Goal: Task Accomplishment & Management: Complete application form

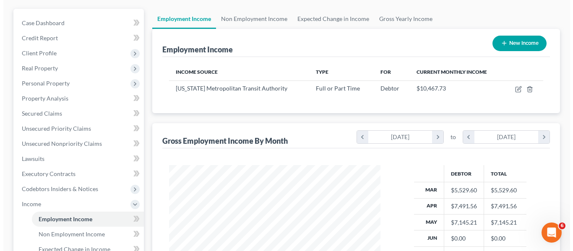
scroll to position [45, 0]
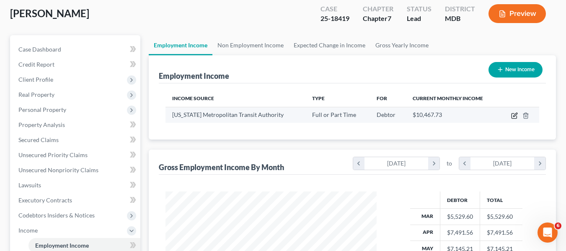
click at [513, 113] on icon "button" at bounding box center [514, 115] width 7 height 7
select select "0"
select select "8"
select select "3"
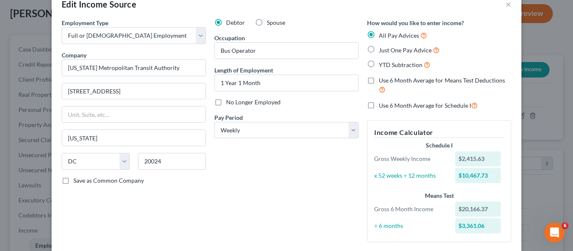
scroll to position [16, 0]
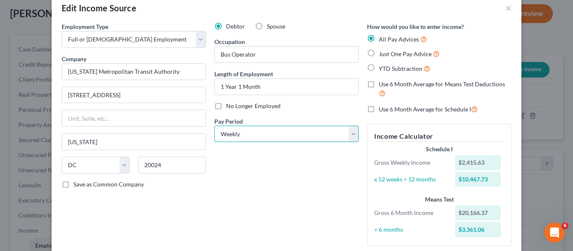
click at [270, 132] on select "Select Monthly Twice Monthly Every Other Week Weekly" at bounding box center [286, 134] width 144 height 17
click at [378, 56] on label "Just One Pay Advice" at bounding box center [408, 54] width 61 height 10
click at [382, 54] on input "Just One Pay Advice" at bounding box center [384, 51] width 5 height 5
radio input "true"
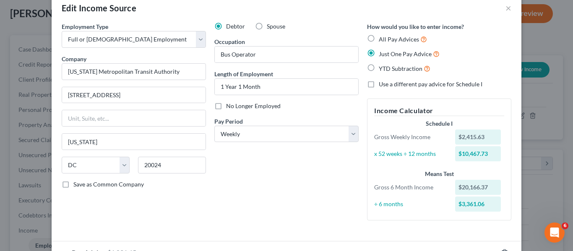
click at [378, 41] on label "All Pay Advices" at bounding box center [402, 39] width 48 height 10
click at [382, 40] on input "All Pay Advices" at bounding box center [384, 36] width 5 height 5
radio input "true"
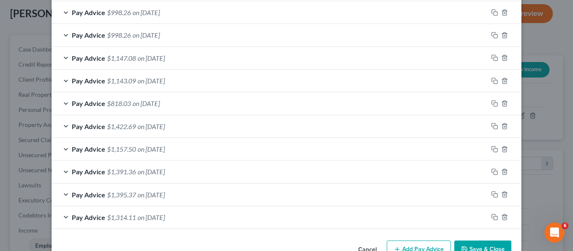
scroll to position [352, 0]
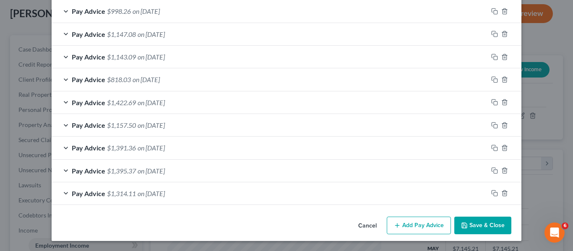
click at [428, 226] on button "Add Pay Advice" at bounding box center [418, 226] width 64 height 18
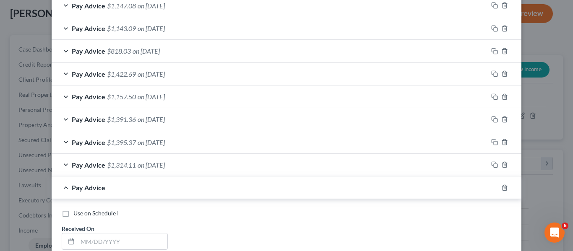
scroll to position [435, 0]
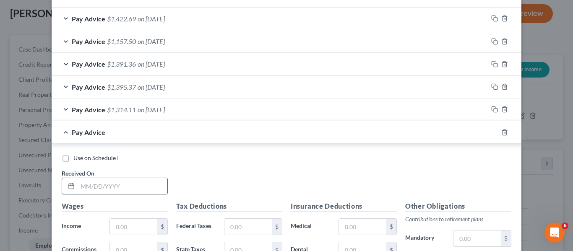
drag, startPoint x: 151, startPoint y: 186, endPoint x: 161, endPoint y: 192, distance: 11.4
click at [151, 186] on input "text" at bounding box center [123, 186] width 90 height 16
type input "6/4/25"
type input "1,331.86"
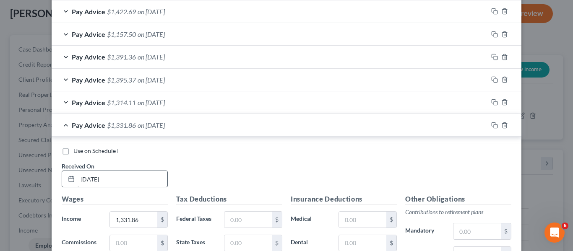
scroll to position [583, 0]
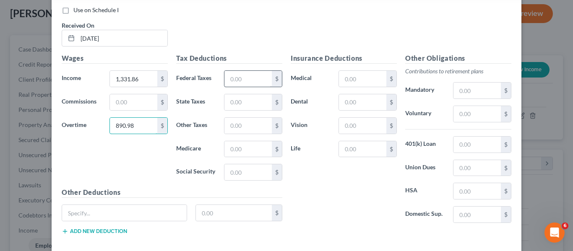
type input "890.98"
click at [244, 80] on input "text" at bounding box center [247, 79] width 47 height 16
type input "131.13"
type input "31.59"
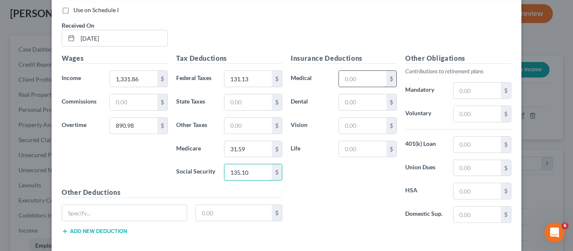
type input "135.10"
click at [361, 71] on input "text" at bounding box center [362, 79] width 47 height 16
type input "43.77"
click at [369, 151] on input "text" at bounding box center [362, 149] width 47 height 16
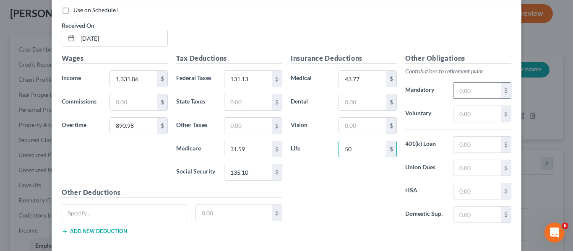
type input "50"
click at [465, 91] on input "text" at bounding box center [476, 91] width 47 height 16
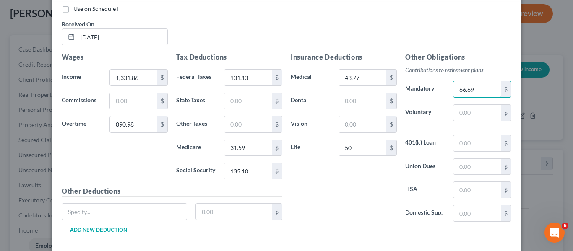
scroll to position [543, 0]
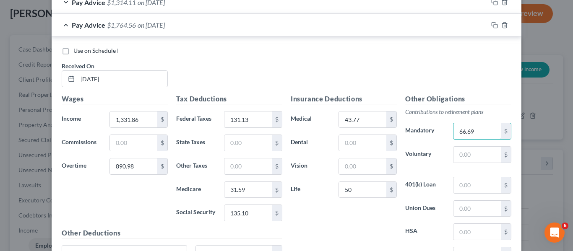
type input "66.69"
click at [189, 29] on div "Pay Advice $1,764.56 on 06/04/2025" at bounding box center [270, 25] width 436 height 22
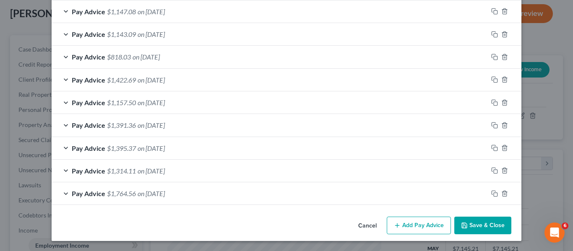
scroll to position [374, 0]
click at [395, 223] on icon "button" at bounding box center [397, 225] width 7 height 7
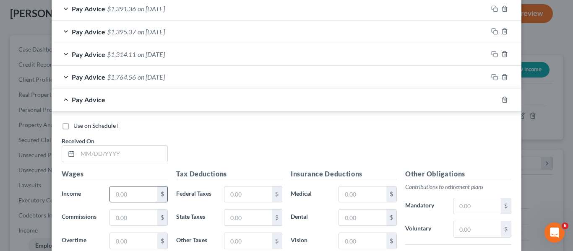
scroll to position [500, 0]
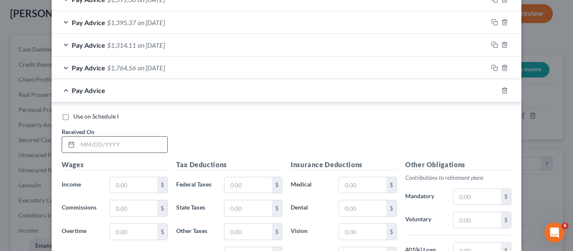
click at [140, 145] on input "text" at bounding box center [123, 145] width 90 height 16
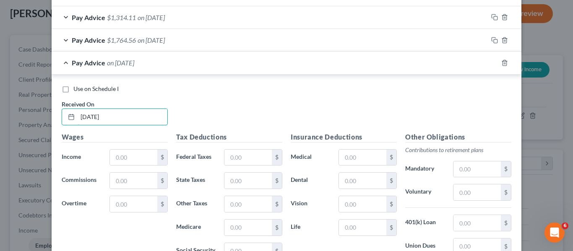
scroll to position [542, 0]
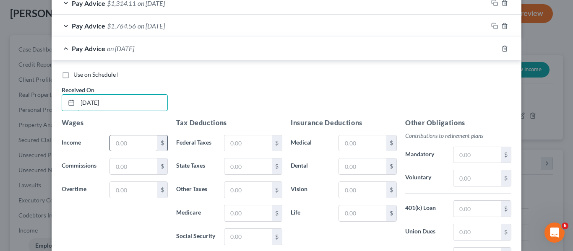
type input "6/11/25"
click at [128, 137] on input "text" at bounding box center [133, 143] width 47 height 16
type input "1,303.62"
click at [122, 164] on input "text" at bounding box center [133, 166] width 47 height 16
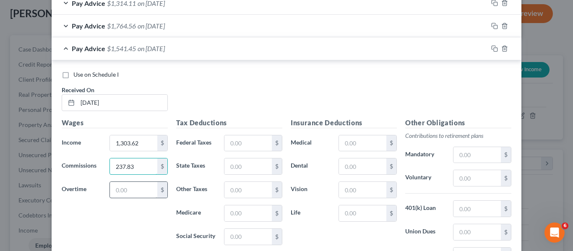
type input "237.83"
click at [123, 190] on input "text" at bounding box center [133, 190] width 47 height 16
type input "243.93"
click at [233, 138] on input "text" at bounding box center [247, 143] width 47 height 16
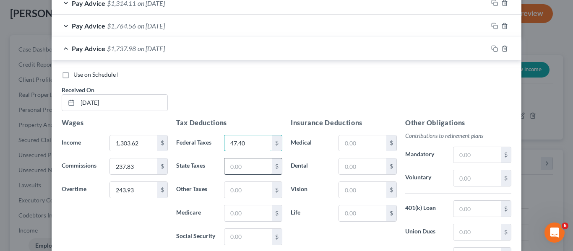
type input "47.40"
click at [238, 164] on input "text" at bounding box center [247, 166] width 47 height 16
click at [238, 215] on input "text" at bounding box center [247, 213] width 47 height 16
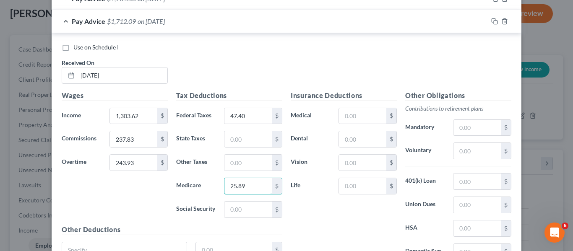
scroll to position [584, 0]
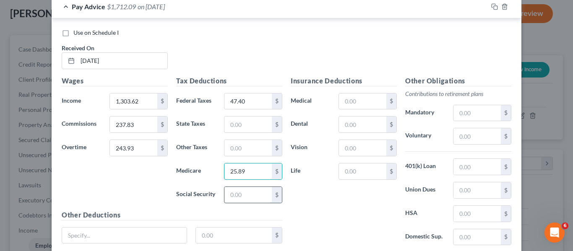
type input "25.89"
click at [248, 197] on input "text" at bounding box center [247, 195] width 47 height 16
type input "110.70"
click at [340, 98] on input "text" at bounding box center [362, 101] width 47 height 16
click at [342, 169] on input "text" at bounding box center [362, 171] width 47 height 16
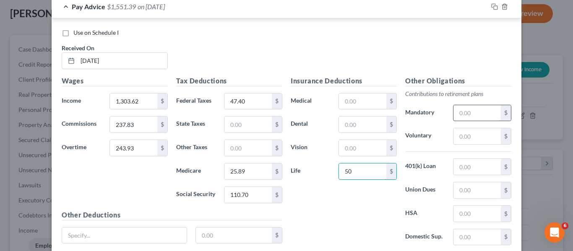
type input "50"
click at [459, 113] on input "text" at bounding box center [476, 113] width 47 height 16
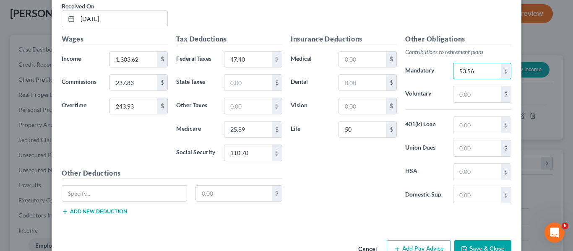
scroll to position [649, 0]
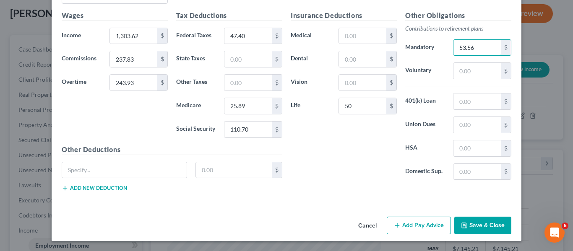
type input "53.56"
click at [421, 225] on button "Add Pay Advice" at bounding box center [418, 226] width 64 height 18
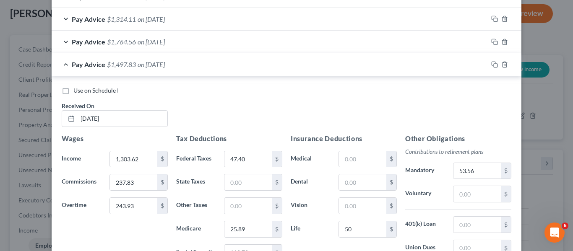
scroll to position [524, 0]
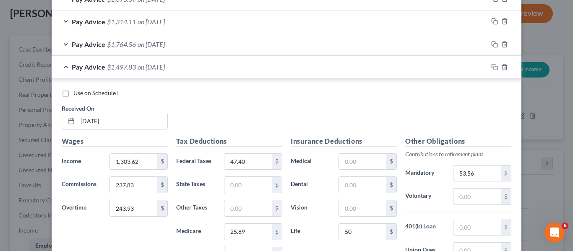
click at [193, 64] on div "Pay Advice $1,497.83 on 06/11/2025" at bounding box center [270, 67] width 436 height 22
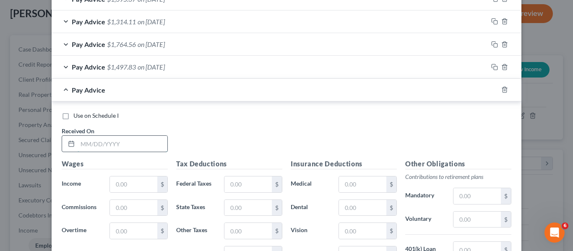
click at [124, 140] on input "text" at bounding box center [123, 144] width 90 height 16
type input "6/25/25"
click at [132, 183] on input "text" at bounding box center [133, 184] width 47 height 16
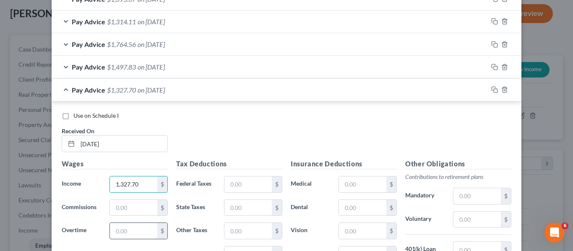
type input "1,327.70"
click at [130, 235] on input "text" at bounding box center [133, 231] width 47 height 16
type input "932.90"
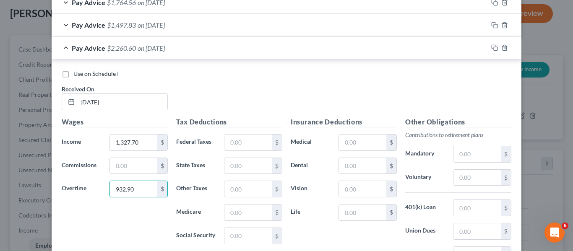
scroll to position [607, 0]
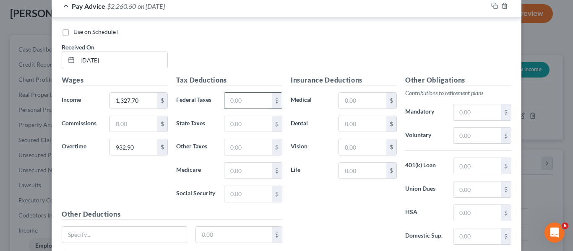
drag, startPoint x: 238, startPoint y: 101, endPoint x: 233, endPoint y: 99, distance: 5.6
click at [238, 101] on input "text" at bounding box center [247, 101] width 47 height 16
type input "139.18"
click at [248, 167] on input "text" at bounding box center [247, 171] width 47 height 16
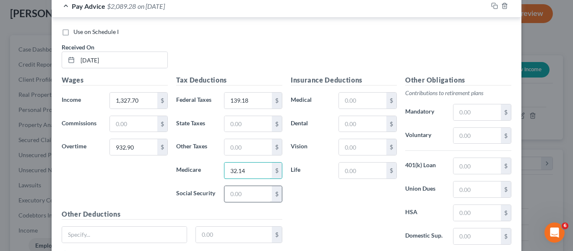
type input "32.14"
click at [237, 196] on input "text" at bounding box center [247, 194] width 47 height 16
type input "137.44"
click at [342, 100] on input "text" at bounding box center [362, 101] width 47 height 16
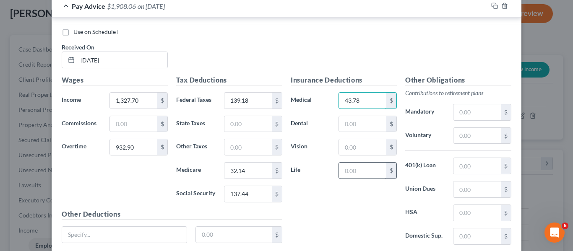
type input "43.78"
drag, startPoint x: 350, startPoint y: 166, endPoint x: 320, endPoint y: 157, distance: 30.9
click at [350, 166] on input "text" at bounding box center [362, 171] width 47 height 16
type input "50"
click at [477, 111] on input "text" at bounding box center [476, 112] width 47 height 16
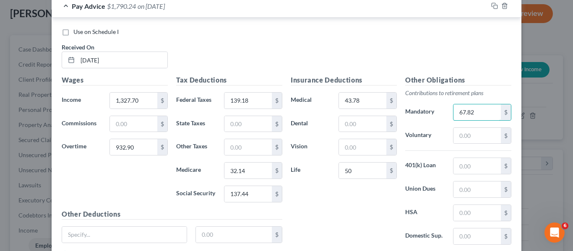
scroll to position [649, 0]
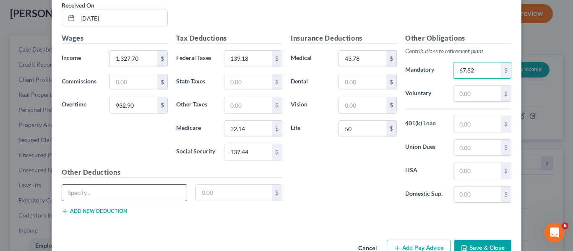
type input "67.82"
click at [128, 197] on input "text" at bounding box center [124, 193] width 124 height 16
type input "Local 689 COPE"
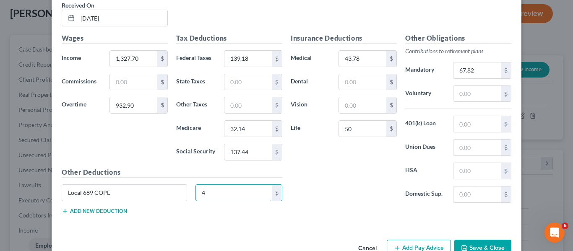
type input "4"
click at [363, 164] on div "Insurance Deductions Medical 43.78 $ Dental $ Vision $ Life 50 $" at bounding box center [343, 121] width 114 height 176
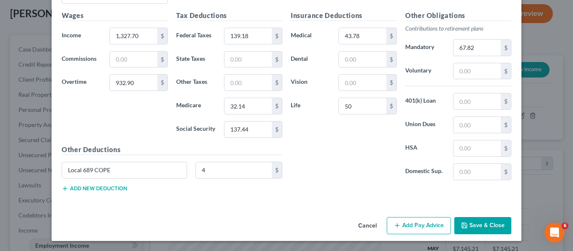
click at [412, 230] on button "Add Pay Advice" at bounding box center [418, 226] width 64 height 18
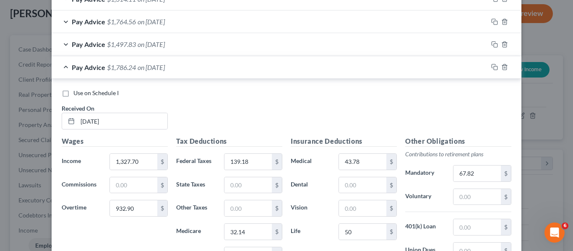
click at [203, 66] on div "Pay Advice $1,786.24 on 06/25/2025" at bounding box center [270, 67] width 436 height 22
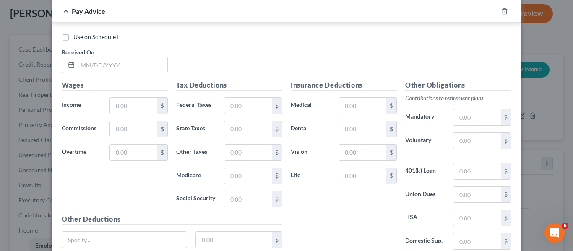
scroll to position [630, 0]
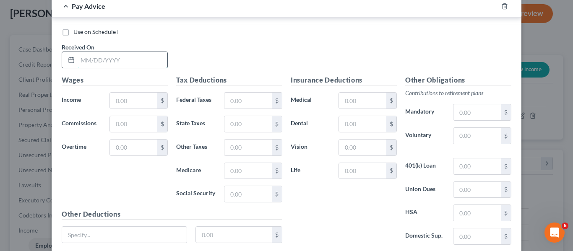
click at [132, 66] on input "text" at bounding box center [123, 60] width 90 height 16
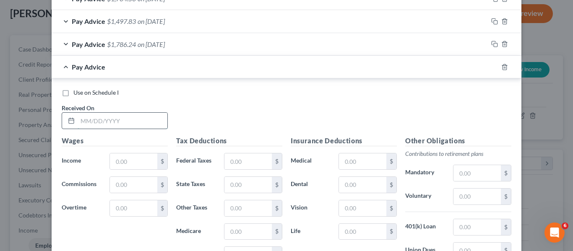
scroll to position [546, 0]
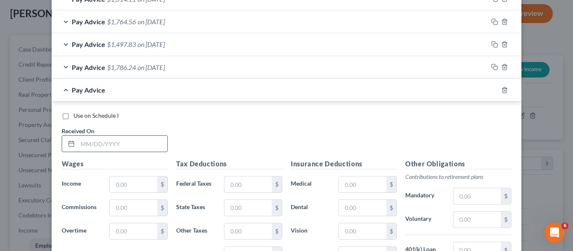
drag, startPoint x: 223, startPoint y: 129, endPoint x: 133, endPoint y: 137, distance: 90.1
click at [220, 130] on div "Use on Schedule I Received On *" at bounding box center [286, 134] width 458 height 47
click at [123, 139] on input "text" at bounding box center [123, 144] width 90 height 16
type input "7/2/25"
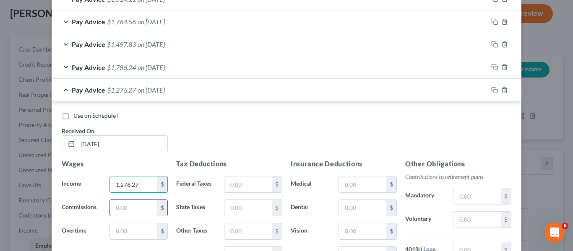
type input "1,276.27"
click at [124, 205] on input "text" at bounding box center [133, 208] width 47 height 16
type input "237.83"
click at [123, 233] on input "text" at bounding box center [133, 231] width 47 height 16
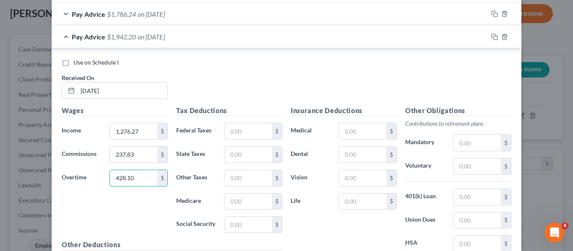
scroll to position [614, 0]
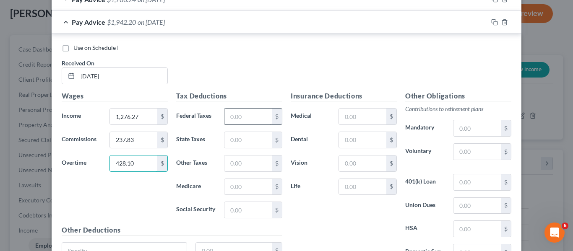
type input "428.10"
click at [229, 120] on input "text" at bounding box center [247, 117] width 47 height 16
type input "71.24"
click at [246, 141] on input "text" at bounding box center [247, 140] width 47 height 16
click at [224, 186] on input "text" at bounding box center [247, 187] width 47 height 16
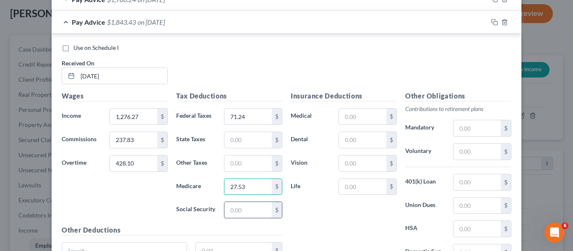
type input "27.53"
click at [246, 215] on input "text" at bounding box center [247, 210] width 47 height 16
type input "117.70"
click at [364, 114] on input "text" at bounding box center [362, 117] width 47 height 16
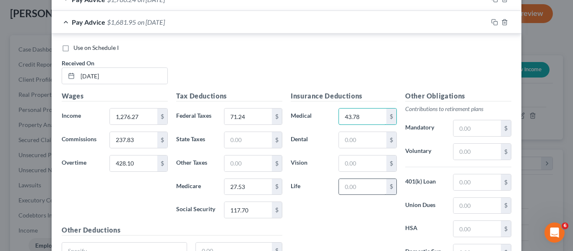
type input "43.78"
click at [373, 187] on input "text" at bounding box center [362, 187] width 47 height 16
type input "50"
click at [482, 128] on input "text" at bounding box center [476, 128] width 47 height 16
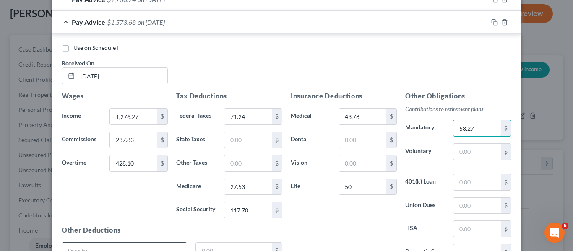
type input "58.27"
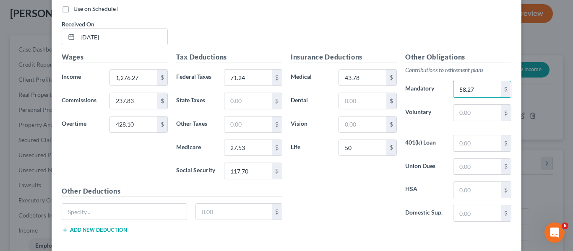
scroll to position [695, 0]
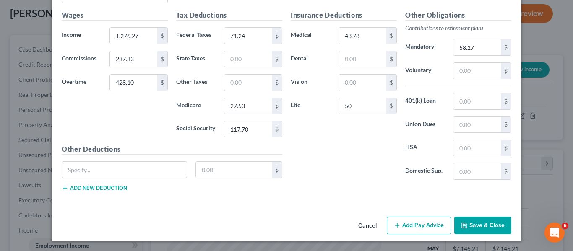
click at [410, 226] on button "Add Pay Advice" at bounding box center [418, 226] width 64 height 18
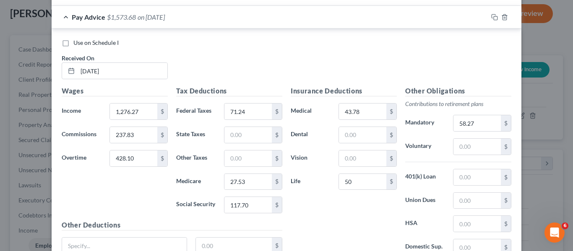
scroll to position [611, 0]
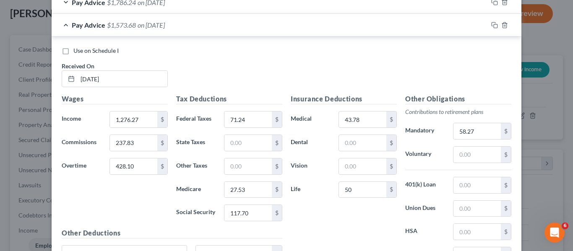
click at [132, 23] on span "$1,573.68" at bounding box center [121, 25] width 29 height 8
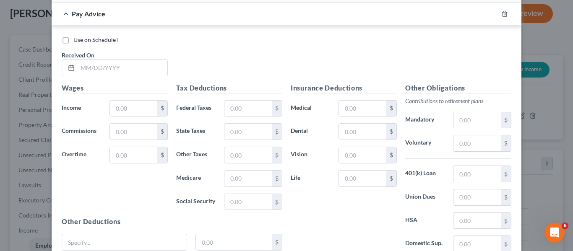
scroll to position [634, 0]
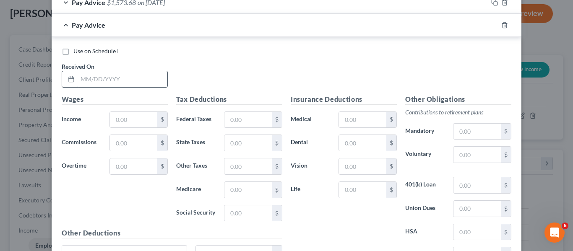
click at [130, 81] on input "text" at bounding box center [123, 79] width 90 height 16
type input "7/9/25"
click at [127, 120] on input "text" at bounding box center [133, 120] width 47 height 16
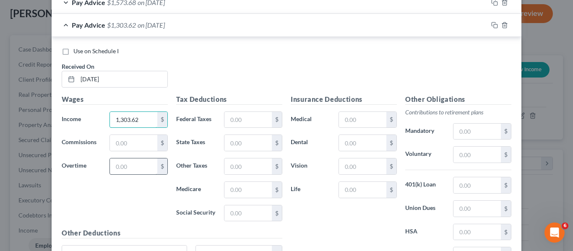
type input "1,303.62"
click at [146, 173] on input "text" at bounding box center [133, 166] width 47 height 16
type input "554.29"
click at [236, 114] on input "text" at bounding box center [247, 120] width 47 height 16
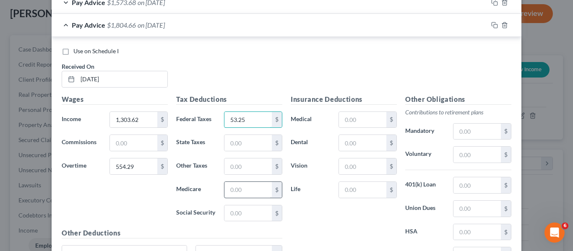
type input "53.25"
click at [241, 195] on input "text" at bounding box center [247, 190] width 47 height 16
type input "26.30"
click at [234, 218] on input "text" at bounding box center [247, 213] width 47 height 16
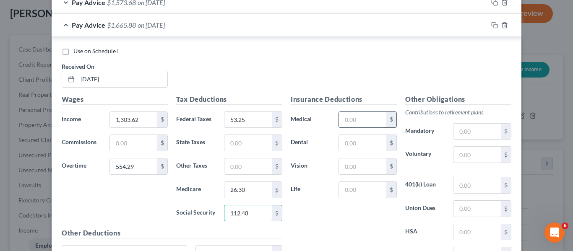
type input "112.48"
click at [350, 116] on input "text" at bounding box center [362, 120] width 47 height 16
type input "43.77"
click at [362, 192] on input "text" at bounding box center [362, 190] width 47 height 16
type input "50"
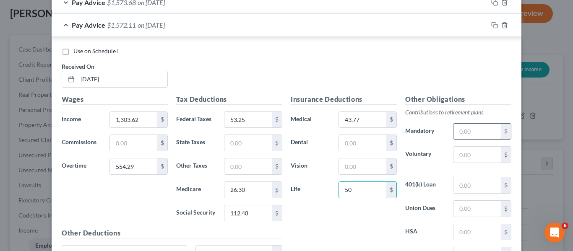
click at [453, 134] on input "text" at bounding box center [476, 132] width 47 height 16
type input "55.74"
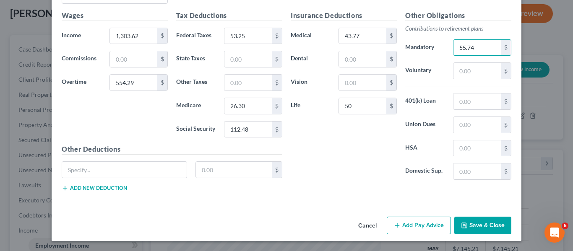
click at [431, 230] on button "Add Pay Advice" at bounding box center [418, 226] width 64 height 18
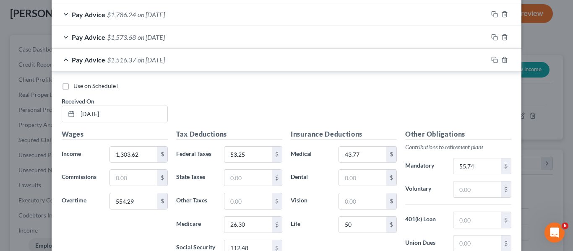
scroll to position [592, 0]
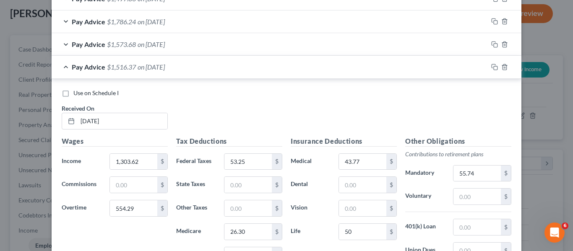
click at [205, 75] on div "Pay Advice $1,516.37 on 07/09/2025" at bounding box center [270, 67] width 436 height 22
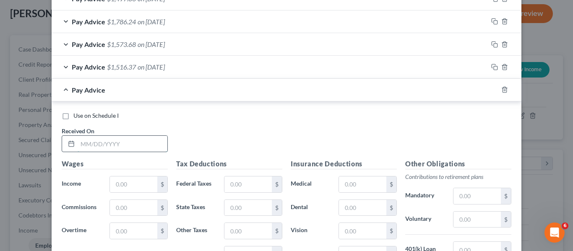
click at [138, 143] on input "text" at bounding box center [123, 144] width 90 height 16
type input "7/16/25"
click at [110, 207] on input "text" at bounding box center [133, 208] width 47 height 16
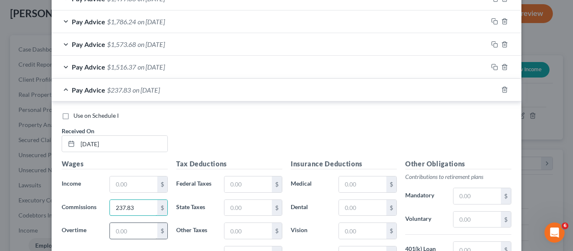
type input "237.83"
click at [134, 233] on input "text" at bounding box center [133, 231] width 47 height 16
type input "195.32"
click at [132, 181] on input "text" at bounding box center [133, 184] width 47 height 16
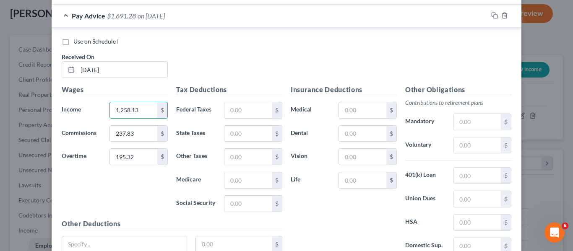
scroll to position [676, 0]
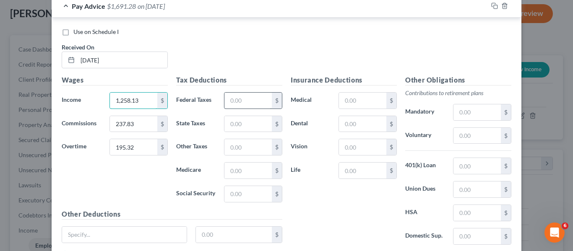
type input "1,258.13"
click at [238, 98] on input "text" at bounding box center [247, 101] width 47 height 16
type input "31"
click at [235, 174] on input "text" at bounding box center [247, 171] width 47 height 16
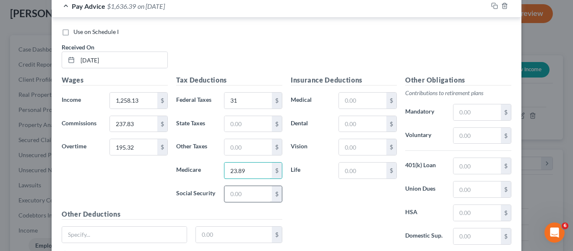
type input "23.89"
drag, startPoint x: 241, startPoint y: 186, endPoint x: 255, endPoint y: 193, distance: 15.0
click at [241, 186] on input "text" at bounding box center [247, 194] width 47 height 16
type input "102.14"
click at [346, 96] on input "text" at bounding box center [362, 101] width 47 height 16
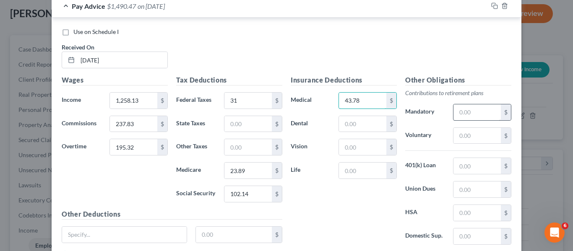
type input "43.78"
click at [482, 108] on input "text" at bounding box center [476, 112] width 47 height 16
type input "50.74"
click at [355, 174] on input "text" at bounding box center [362, 171] width 47 height 16
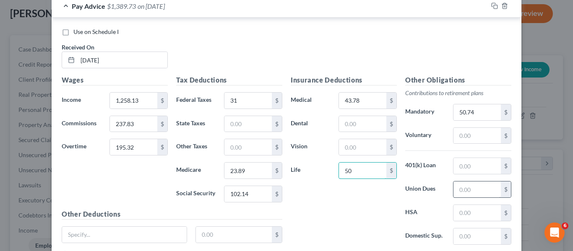
type input "50"
click at [455, 192] on input "text" at bounding box center [476, 189] width 47 height 16
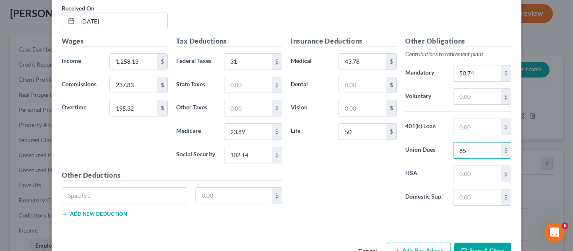
scroll to position [740, 0]
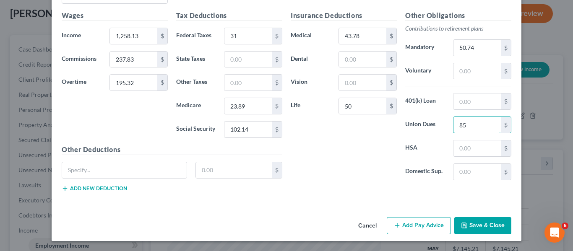
type input "85"
click at [426, 233] on button "Add Pay Advice" at bounding box center [418, 226] width 64 height 18
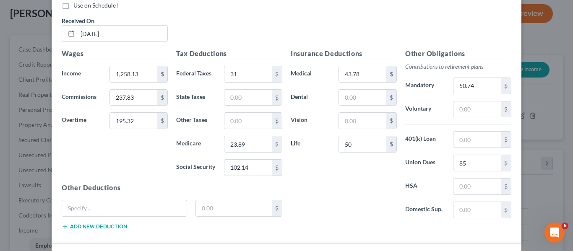
scroll to position [656, 0]
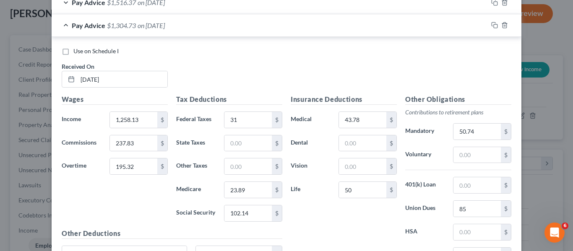
click at [213, 23] on div "Pay Advice $1,304.73 on 07/16/2025" at bounding box center [270, 25] width 436 height 22
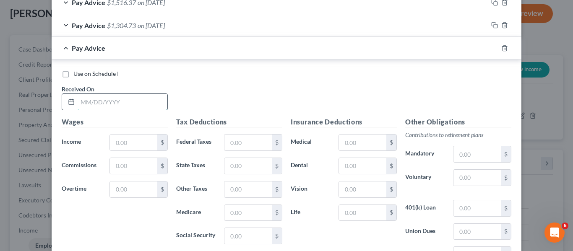
click at [140, 106] on input "text" at bounding box center [123, 102] width 90 height 16
type input "7/23/25"
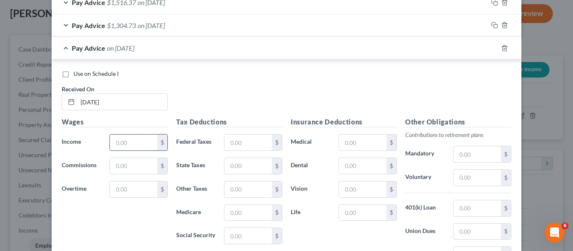
click at [153, 145] on input "text" at bounding box center [133, 143] width 47 height 16
type input "1,253.97"
click at [112, 189] on input "text" at bounding box center [133, 189] width 47 height 16
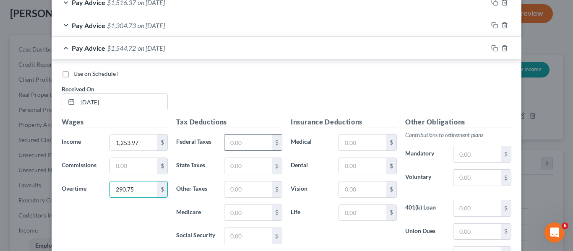
type input "290.75"
click at [227, 139] on input "text" at bounding box center [247, 143] width 47 height 16
type input "13.94"
drag, startPoint x: 252, startPoint y: 214, endPoint x: 272, endPoint y: 217, distance: 20.7
click at [252, 214] on input "text" at bounding box center [247, 213] width 47 height 16
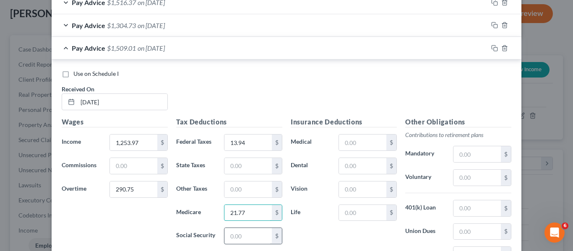
type input "21.77"
click at [257, 244] on input "text" at bounding box center [247, 236] width 47 height 16
type input "93.06"
click at [462, 148] on input "text" at bounding box center [476, 154] width 47 height 16
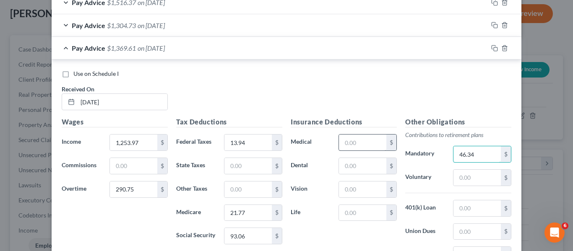
type input "46.34"
click at [354, 138] on input "text" at bounding box center [362, 143] width 47 height 16
type input "43.78"
click at [355, 221] on div "$" at bounding box center [367, 213] width 58 height 17
click at [357, 211] on input "text" at bounding box center [362, 213] width 47 height 16
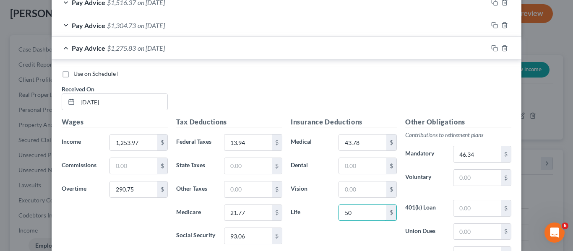
type input "50"
click at [306, 221] on div "Insurance Deductions Medical 43.78 $ Dental $ Vision $ Life 50 $" at bounding box center [343, 205] width 114 height 176
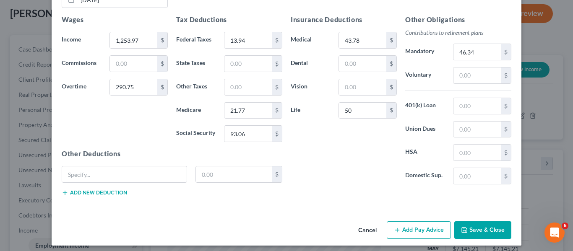
scroll to position [763, 0]
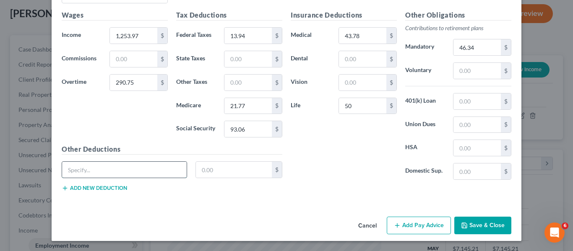
click at [75, 170] on input "text" at bounding box center [124, 170] width 124 height 16
type input "Local 689 COPE"
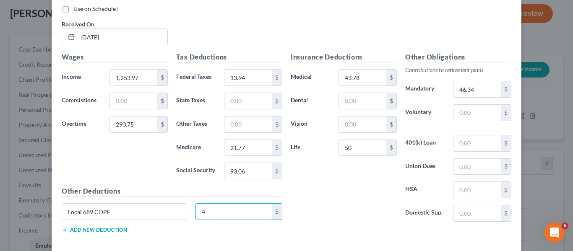
scroll to position [679, 0]
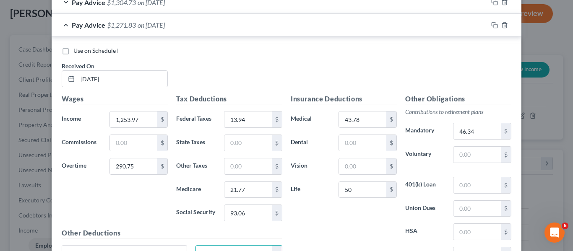
type input "4"
click at [153, 25] on span "on 07/23/2025" at bounding box center [150, 25] width 27 height 8
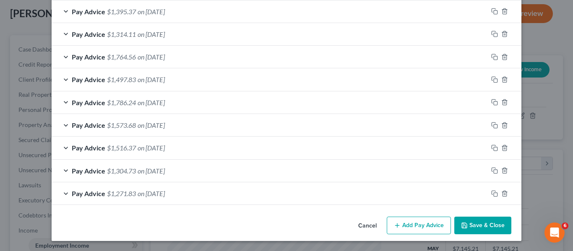
scroll to position [511, 0]
click at [394, 218] on button "Add Pay Advice" at bounding box center [418, 226] width 64 height 18
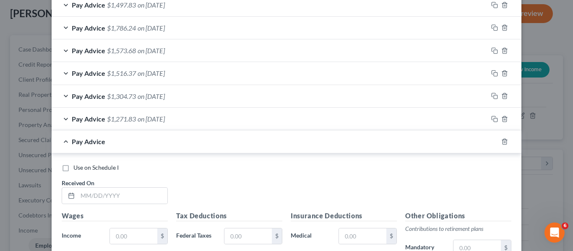
scroll to position [595, 0]
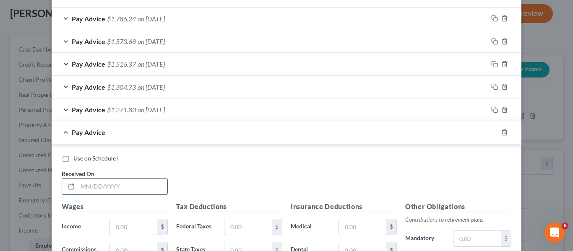
click at [118, 187] on input "text" at bounding box center [123, 187] width 90 height 16
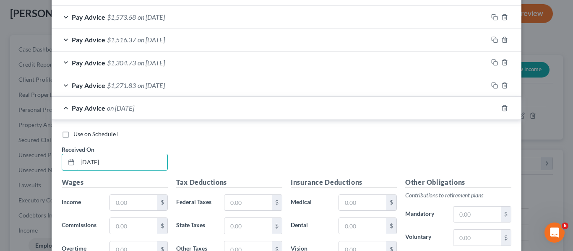
scroll to position [637, 0]
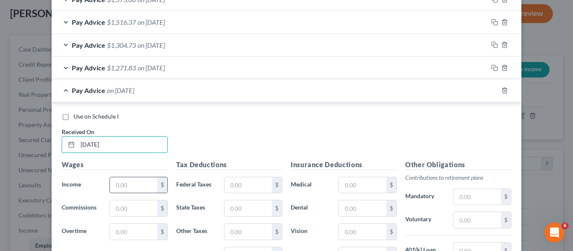
type input "7/30/25"
click at [119, 189] on input "text" at bounding box center [133, 185] width 47 height 16
click at [113, 209] on input "text" at bounding box center [133, 208] width 47 height 16
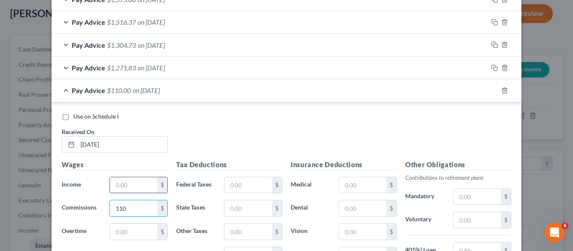
type input "110"
click at [120, 191] on input "text" at bounding box center [133, 185] width 47 height 16
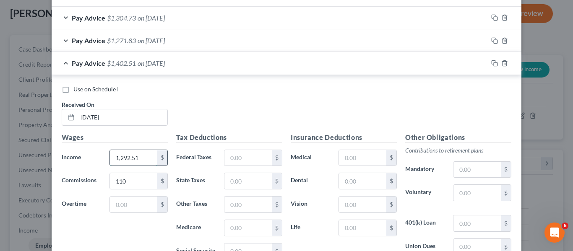
scroll to position [679, 0]
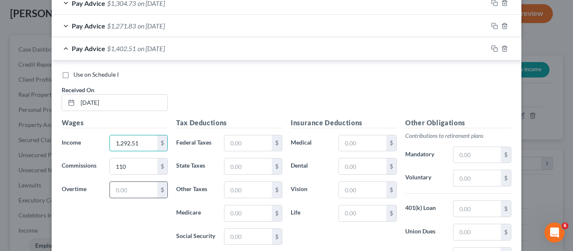
type input "1,292.51"
click at [136, 192] on input "text" at bounding box center [133, 190] width 47 height 16
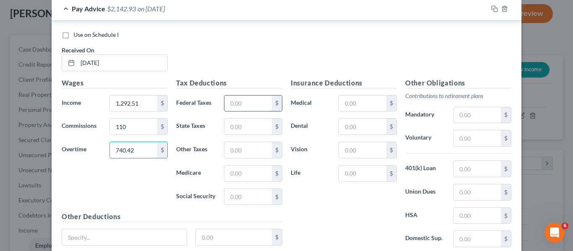
scroll to position [721, 0]
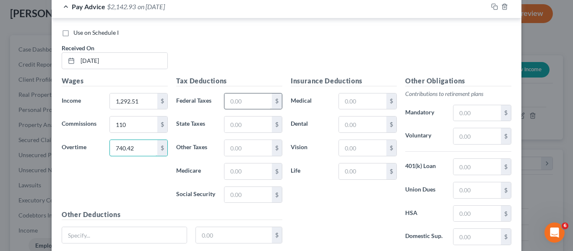
type input "740.42"
click at [254, 98] on input "text" at bounding box center [247, 101] width 47 height 16
type input "114.80"
click at [248, 171] on input "text" at bounding box center [247, 171] width 47 height 16
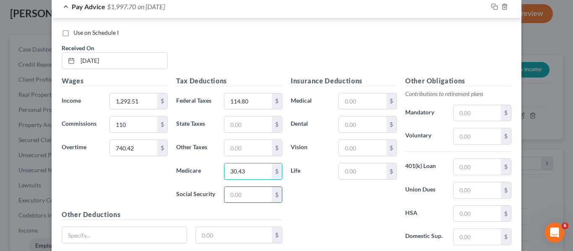
type input "30.43"
click at [235, 200] on input "text" at bounding box center [247, 195] width 47 height 16
type input "130.15"
click at [342, 101] on input "text" at bounding box center [362, 101] width 47 height 16
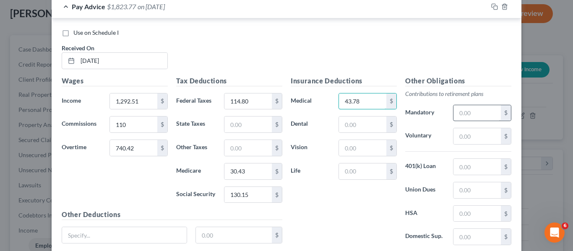
type input "43.78"
click at [469, 111] on input "text" at bounding box center [476, 113] width 47 height 16
type input "60.99"
click at [344, 167] on input "text" at bounding box center [362, 171] width 47 height 16
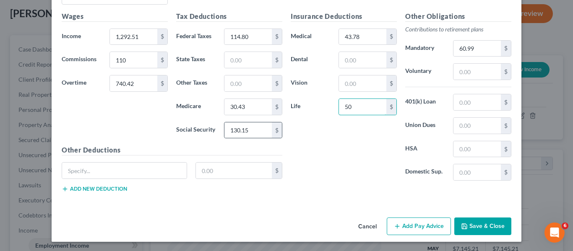
scroll to position [786, 0]
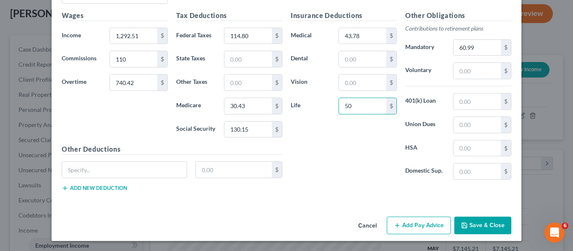
type input "50"
click at [399, 228] on button "Add Pay Advice" at bounding box center [418, 226] width 64 height 18
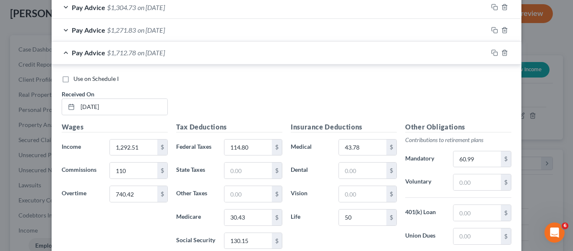
scroll to position [660, 0]
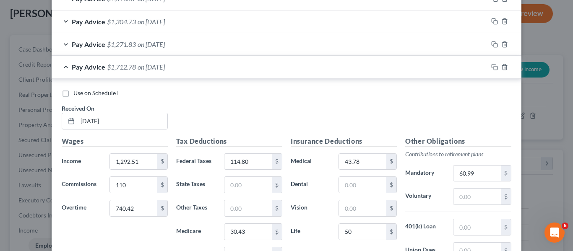
click at [167, 62] on div "Pay Advice $1,712.78 on 07/30/2025" at bounding box center [270, 67] width 436 height 22
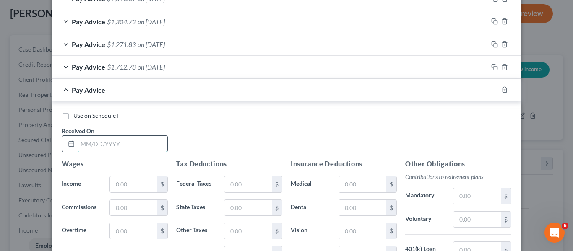
click at [134, 143] on input "text" at bounding box center [123, 144] width 90 height 16
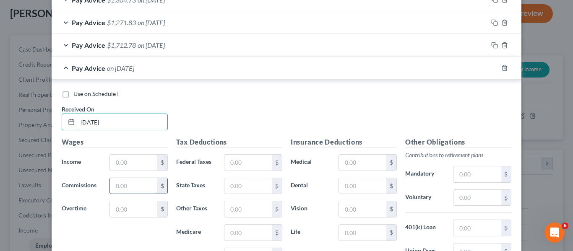
scroll to position [702, 0]
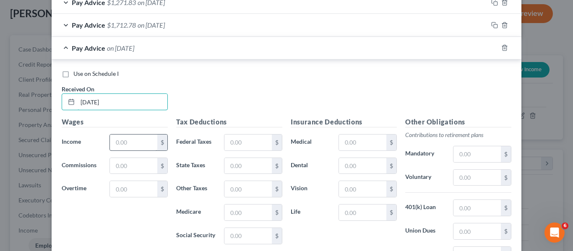
type input "8/6/25"
click at [112, 143] on input "text" at bounding box center [133, 143] width 47 height 16
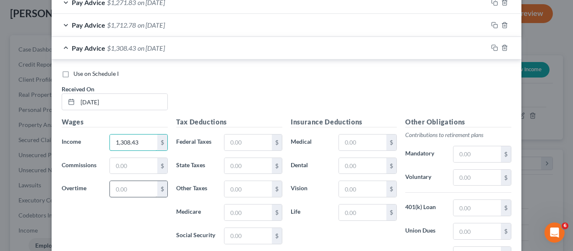
type input "1,308.43"
click at [124, 188] on input "text" at bounding box center [133, 189] width 47 height 16
type input "504.33"
click at [237, 146] on input "text" at bounding box center [247, 143] width 47 height 16
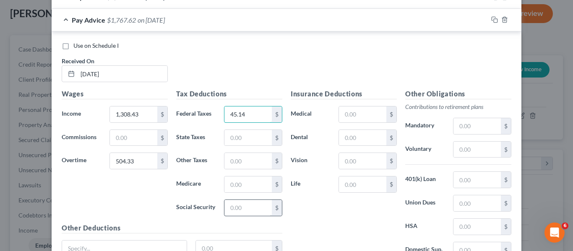
scroll to position [744, 0]
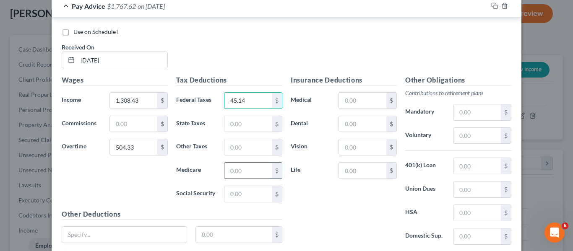
type input "45.14"
click at [253, 172] on input "text" at bounding box center [247, 171] width 47 height 16
type input "25.66"
drag, startPoint x: 251, startPoint y: 191, endPoint x: 246, endPoint y: 189, distance: 5.2
click at [251, 191] on input "text" at bounding box center [247, 194] width 47 height 16
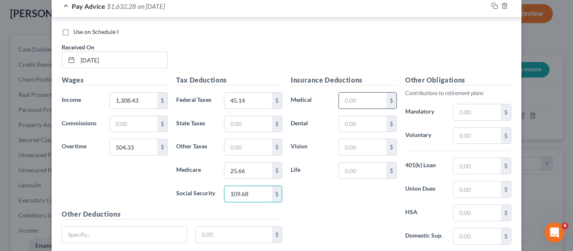
type input "109.68"
click at [360, 101] on input "text" at bounding box center [362, 101] width 47 height 16
type input "43.77"
drag, startPoint x: 367, startPoint y: 169, endPoint x: 358, endPoint y: 162, distance: 11.3
click at [365, 169] on input "text" at bounding box center [362, 171] width 47 height 16
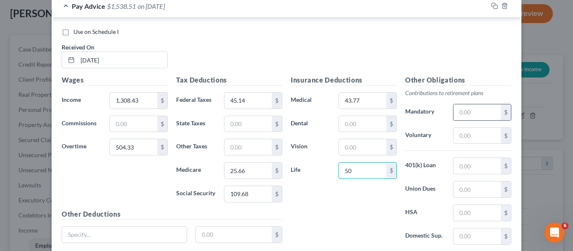
type input "50"
click at [464, 111] on input "text" at bounding box center [476, 112] width 47 height 16
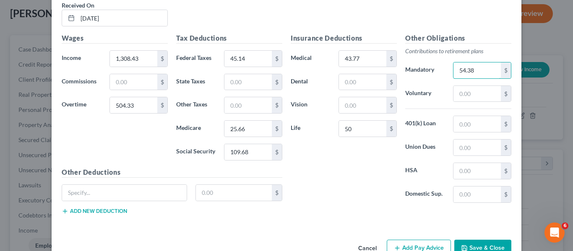
scroll to position [809, 0]
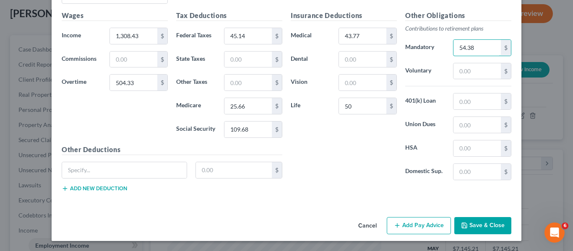
type input "54.38"
click at [407, 223] on button "Add Pay Advice" at bounding box center [418, 226] width 64 height 18
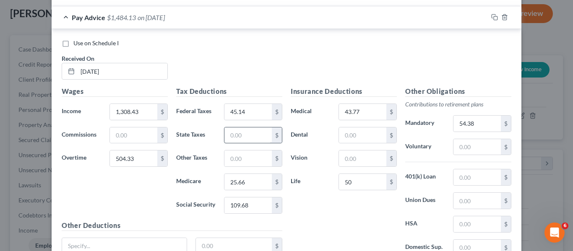
scroll to position [683, 0]
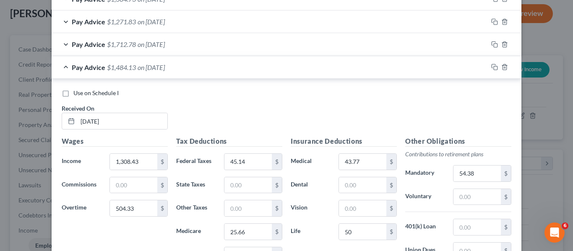
click at [165, 66] on span "on 08/06/2025" at bounding box center [150, 67] width 27 height 8
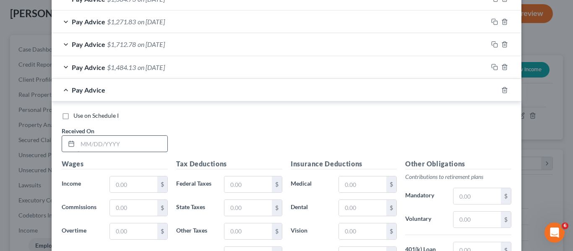
click at [135, 141] on input "text" at bounding box center [123, 144] width 90 height 16
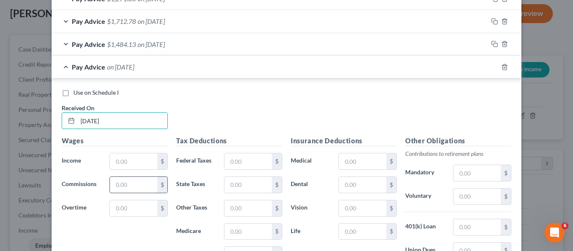
scroll to position [725, 0]
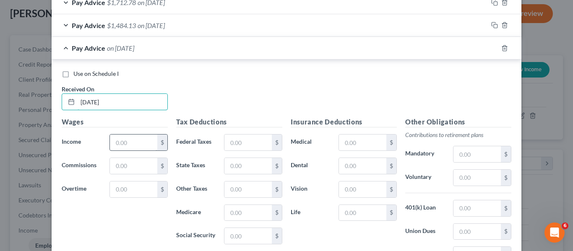
type input "8/13/25"
click at [124, 142] on input "text" at bounding box center [133, 143] width 47 height 16
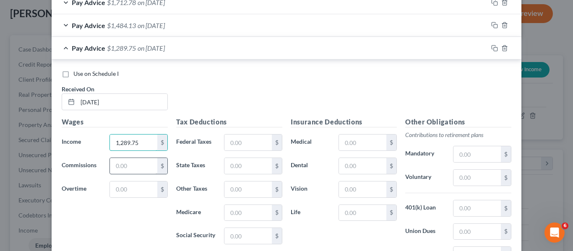
type input "1,289.75"
click at [122, 168] on input "text" at bounding box center [133, 166] width 47 height 16
type input "8"
type input "1,372.24"
click at [146, 184] on input "text" at bounding box center [133, 189] width 47 height 16
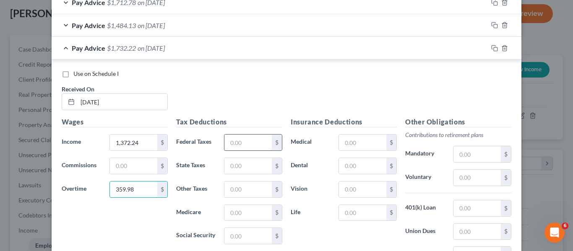
type input "359.98"
click at [248, 150] on input "text" at bounding box center [247, 143] width 47 height 16
type input "44.65"
click at [244, 210] on input "text" at bounding box center [247, 213] width 47 height 16
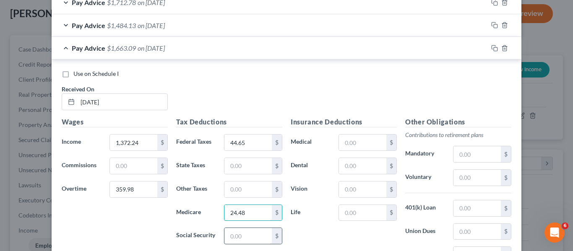
type input "24.48"
click at [251, 239] on input "text" at bounding box center [247, 236] width 47 height 16
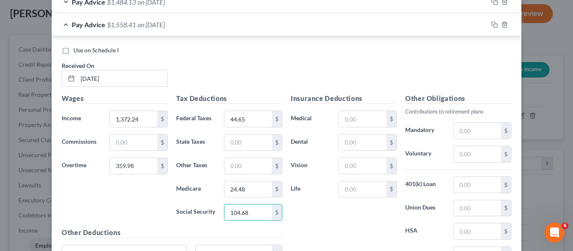
scroll to position [767, 0]
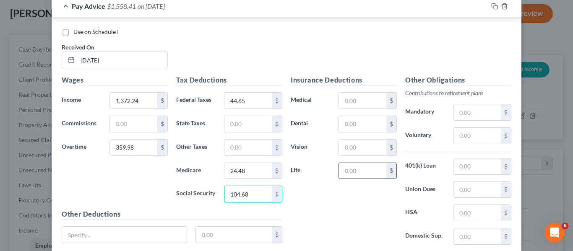
type input "104.68"
click at [357, 178] on input "text" at bounding box center [362, 171] width 47 height 16
type input "50"
click at [364, 104] on input "text" at bounding box center [362, 101] width 47 height 16
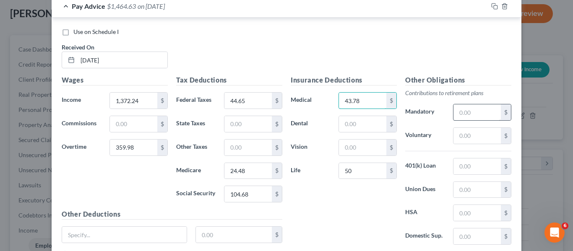
type input "43.78"
click at [472, 115] on input "text" at bounding box center [476, 112] width 47 height 16
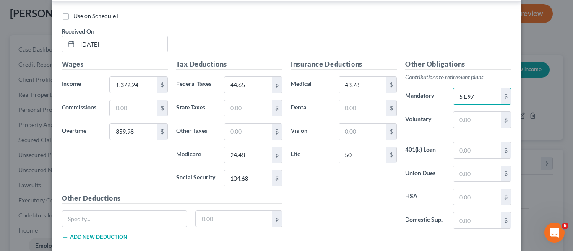
scroll to position [809, 0]
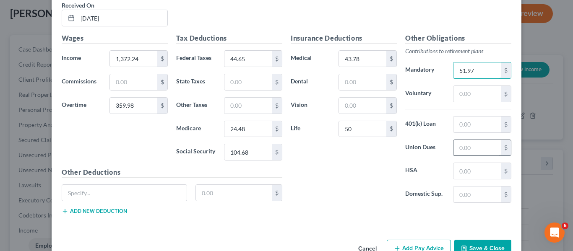
type input "51.97"
click at [462, 150] on input "text" at bounding box center [476, 148] width 47 height 16
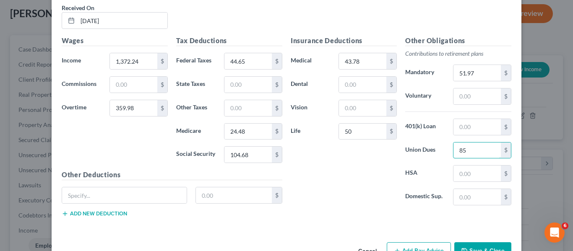
scroll to position [832, 0]
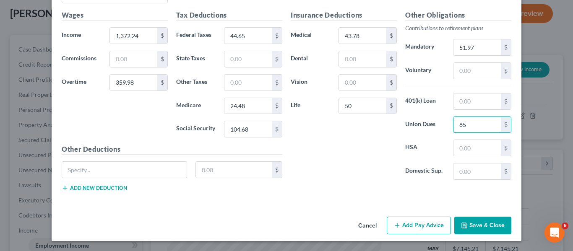
type input "85"
click at [420, 223] on button "Add Pay Advice" at bounding box center [418, 226] width 64 height 18
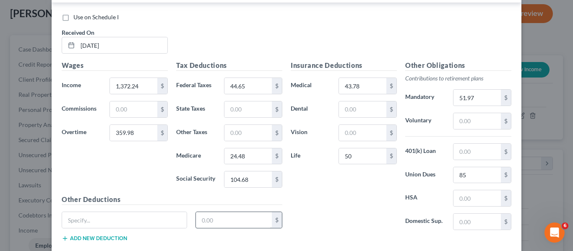
scroll to position [706, 0]
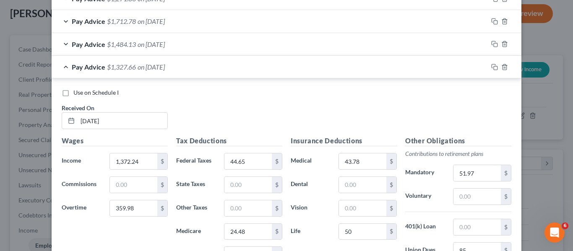
click at [165, 68] on span "on 08/13/2025" at bounding box center [150, 67] width 27 height 8
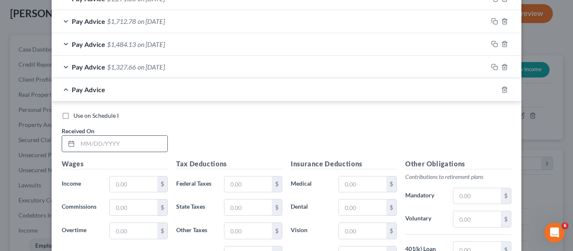
click at [97, 146] on input "text" at bounding box center [123, 144] width 90 height 16
type input "8/20/25"
click at [121, 185] on input "text" at bounding box center [133, 184] width 47 height 16
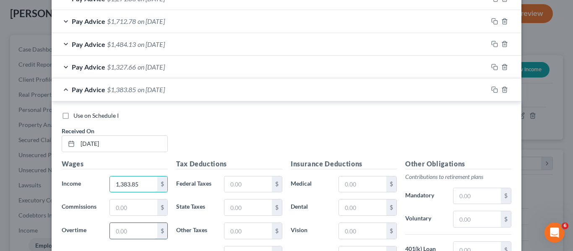
type input "1,383.85"
click at [128, 227] on input "text" at bounding box center [133, 231] width 47 height 16
click at [217, 131] on div "Use on Schedule I Received On * 8/20/25" at bounding box center [286, 134] width 458 height 47
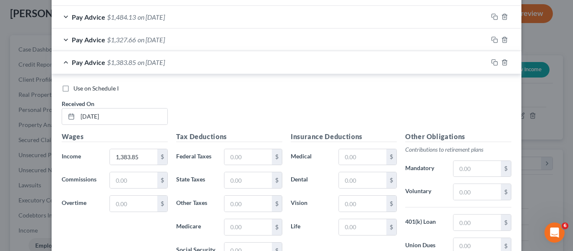
scroll to position [748, 0]
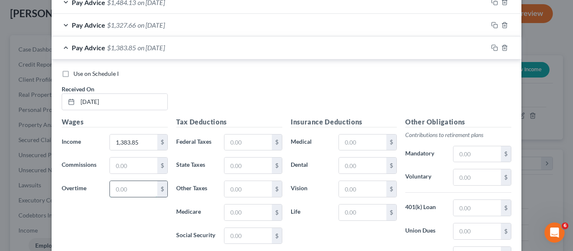
click at [136, 184] on input "text" at bounding box center [133, 189] width 47 height 16
type input "451.77"
click at [237, 135] on input "text" at bounding box center [247, 143] width 47 height 16
type input "48.49"
click at [231, 214] on input "text" at bounding box center [247, 213] width 47 height 16
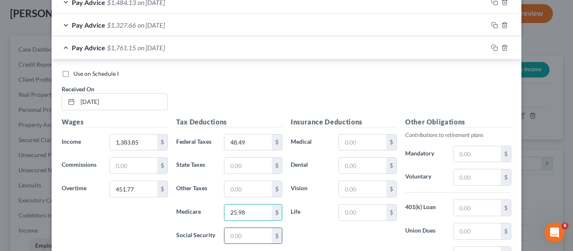
type input "25.98"
click at [227, 237] on input "text" at bounding box center [247, 236] width 47 height 16
type input "111.09"
click at [340, 139] on input "text" at bounding box center [362, 143] width 47 height 16
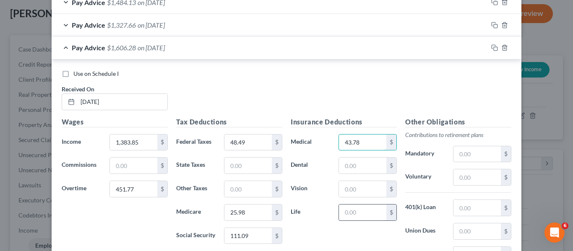
type input "43.78"
click at [367, 218] on input "text" at bounding box center [362, 213] width 47 height 16
type input "50"
click at [470, 144] on div "Other Obligations Contributions to retirement plans Mandatory $ Voluntary $ 401…" at bounding box center [458, 205] width 114 height 176
click at [471, 149] on input "text" at bounding box center [476, 154] width 47 height 16
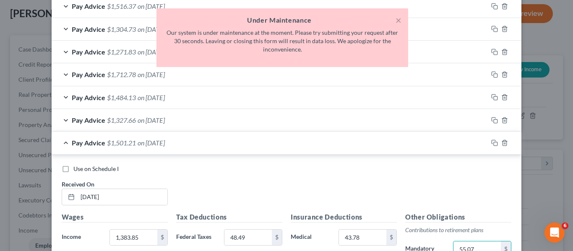
scroll to position [645, 0]
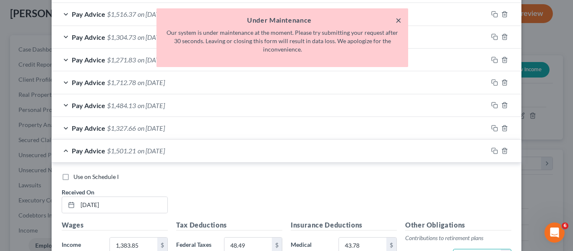
type input "55.07"
click at [396, 18] on button "×" at bounding box center [398, 20] width 6 height 10
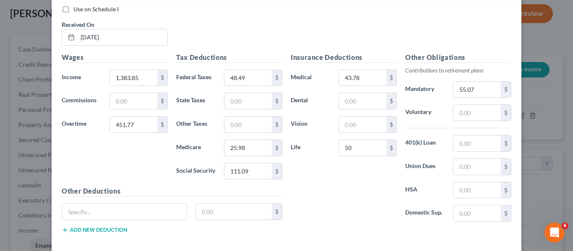
scroll to position [854, 0]
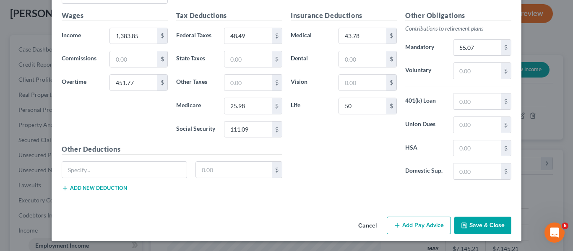
click at [487, 227] on button "Save & Close" at bounding box center [482, 226] width 57 height 18
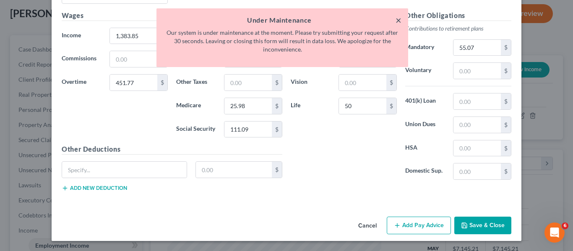
click at [397, 18] on button "×" at bounding box center [398, 20] width 6 height 10
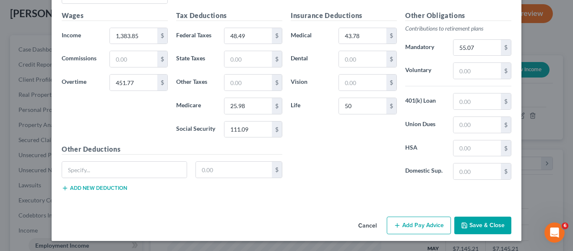
click at [412, 220] on button "Add Pay Advice" at bounding box center [418, 226] width 64 height 18
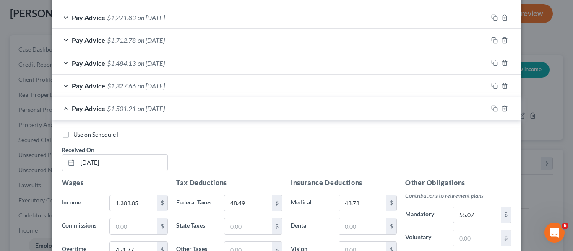
scroll to position [687, 0]
click at [201, 115] on div "Pay Advice $1,501.21 on 08/20/2025" at bounding box center [270, 109] width 436 height 22
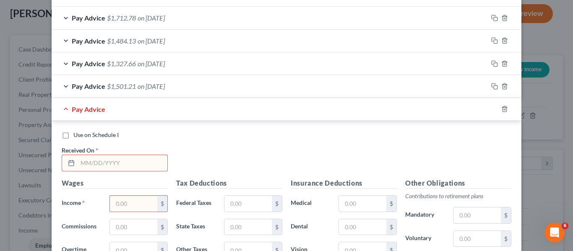
scroll to position [728, 0]
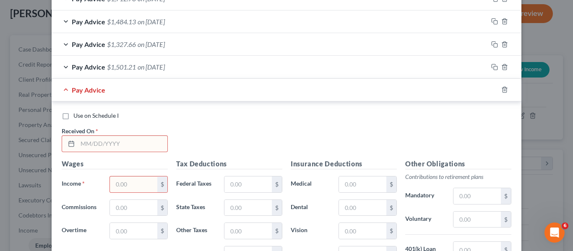
drag, startPoint x: 100, startPoint y: 140, endPoint x: 107, endPoint y: 139, distance: 7.2
click at [100, 140] on input "text" at bounding box center [123, 144] width 90 height 16
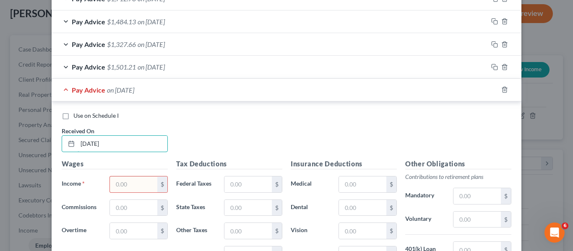
type input "8/27/25"
click at [128, 178] on input "text" at bounding box center [133, 184] width 47 height 16
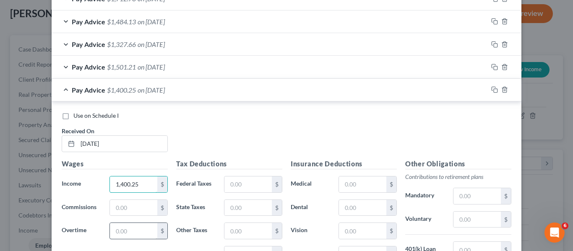
type input "1,400.25"
click at [130, 228] on input "text" at bounding box center [133, 231] width 47 height 16
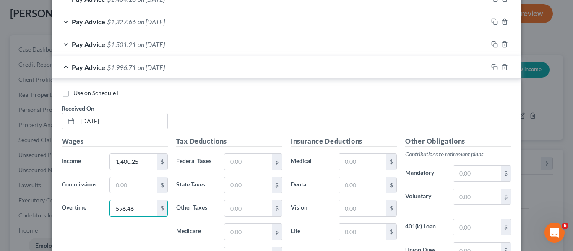
scroll to position [770, 0]
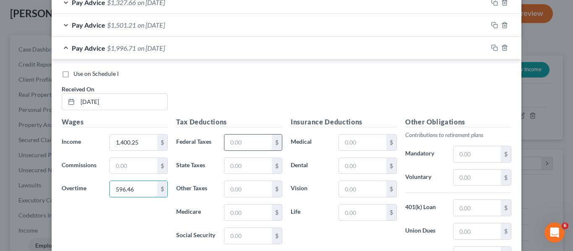
type input "596.46"
click at [261, 141] on input "text" at bounding box center [247, 143] width 47 height 16
type input "82.87"
click at [244, 214] on input "text" at bounding box center [247, 213] width 47 height 16
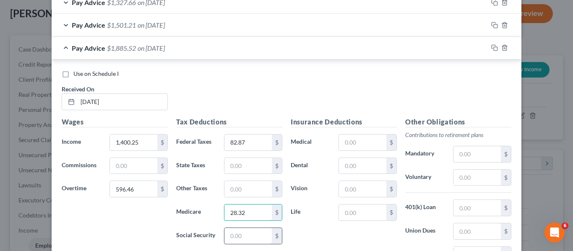
type input "28.32"
click at [243, 242] on input "text" at bounding box center [247, 236] width 47 height 16
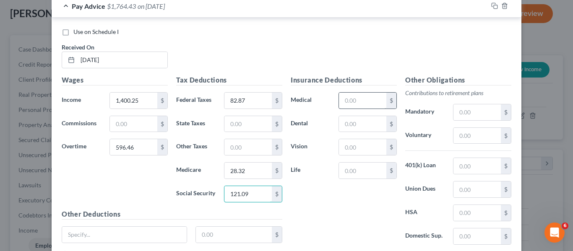
type input "121.09"
click at [344, 101] on input "text" at bounding box center [362, 101] width 47 height 16
type input "43.78"
click at [463, 109] on input "text" at bounding box center [476, 112] width 47 height 16
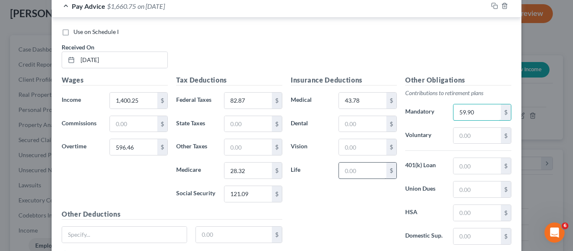
type input "59.90"
click at [376, 173] on input "text" at bounding box center [362, 171] width 47 height 16
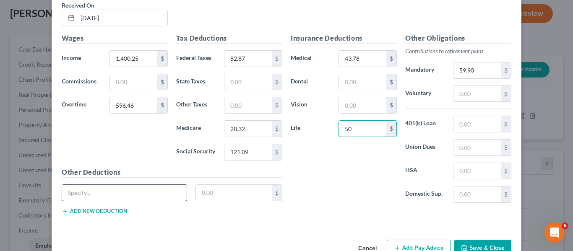
type input "50"
drag, startPoint x: 123, startPoint y: 193, endPoint x: 119, endPoint y: 188, distance: 6.8
click at [123, 193] on input "text" at bounding box center [124, 193] width 124 height 16
type input "Local 689 COPE"
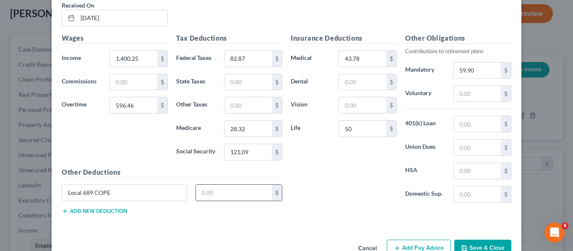
drag, startPoint x: 216, startPoint y: 190, endPoint x: 200, endPoint y: 187, distance: 16.5
click at [216, 190] on input "text" at bounding box center [234, 193] width 76 height 16
type input "4"
click at [327, 168] on div "Insurance Deductions Medical 43.78 $ Dental $ Vision $ Life 50 $" at bounding box center [343, 121] width 114 height 176
click at [408, 248] on button "Add Pay Advice" at bounding box center [418, 249] width 64 height 18
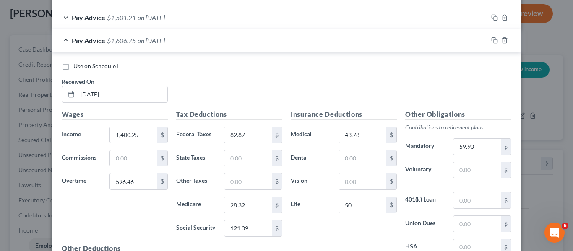
scroll to position [770, 0]
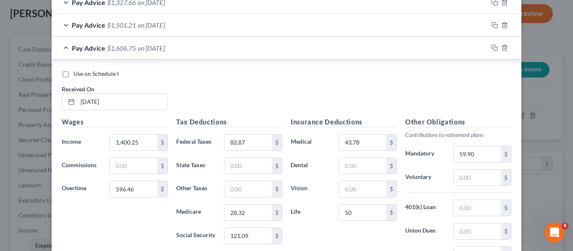
click at [153, 54] on div "Pay Advice $1,606.75 on 08/27/2025" at bounding box center [270, 48] width 436 height 22
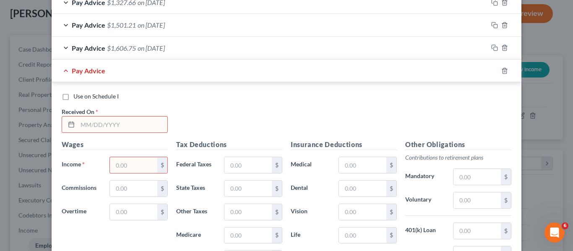
scroll to position [812, 0]
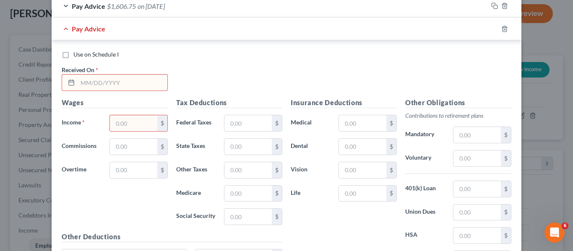
click at [131, 85] on input "text" at bounding box center [123, 83] width 90 height 16
type input "9/3/25"
click at [126, 115] on input "text" at bounding box center [133, 123] width 47 height 16
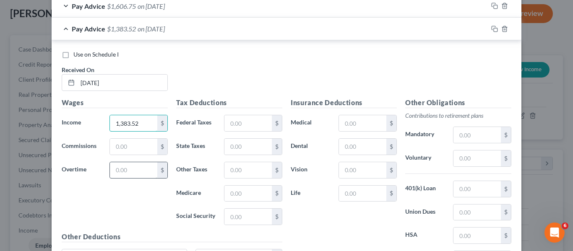
type input "1,383.52"
click at [114, 171] on input "text" at bounding box center [133, 170] width 47 height 16
type input "141.73"
click at [256, 122] on input "text" at bounding box center [247, 123] width 47 height 16
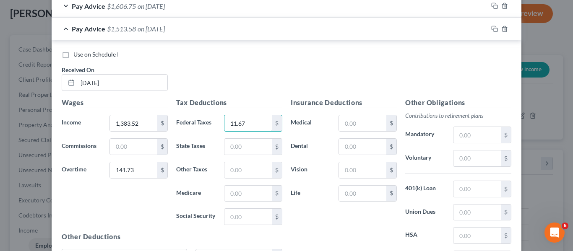
type input "11.67"
click at [240, 202] on div "Tax Deductions Federal Taxes 11.67 $ State Taxes $ Other Taxes $ Medicare $ Soc…" at bounding box center [229, 165] width 114 height 134
click at [241, 195] on input "text" at bounding box center [247, 194] width 47 height 16
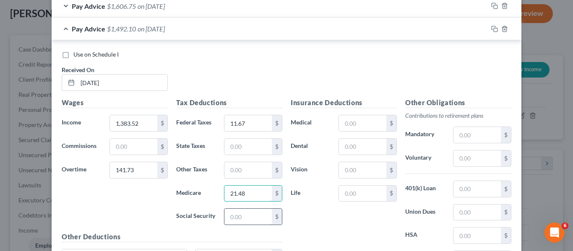
type input "21.48"
click at [238, 213] on input "text" at bounding box center [247, 217] width 47 height 16
type input "91.85"
click at [345, 189] on input "text" at bounding box center [362, 194] width 47 height 16
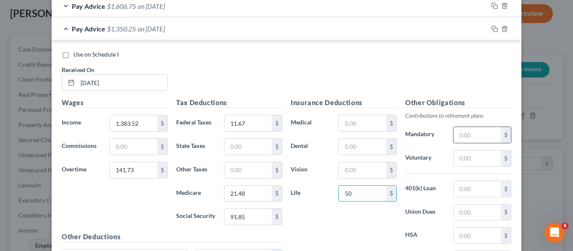
type input "50"
click at [467, 133] on input "text" at bounding box center [476, 135] width 47 height 16
type input "45.76"
click at [363, 120] on input "text" at bounding box center [362, 123] width 47 height 16
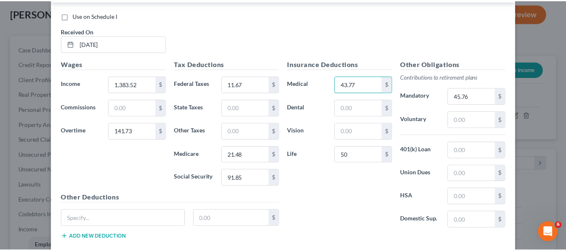
scroll to position [896, 0]
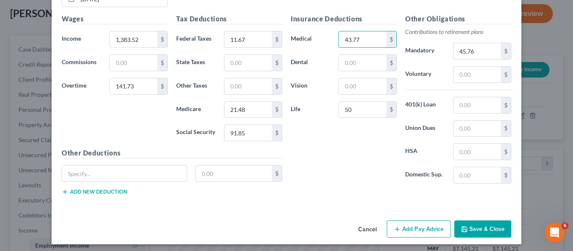
type input "43.77"
click at [465, 235] on button "Save & Close" at bounding box center [482, 229] width 57 height 18
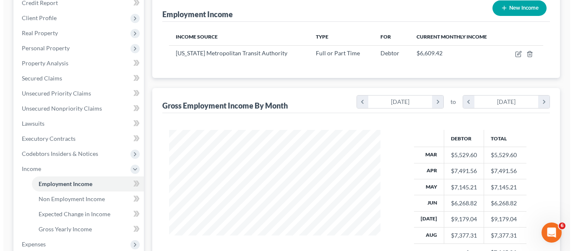
scroll to position [87, 0]
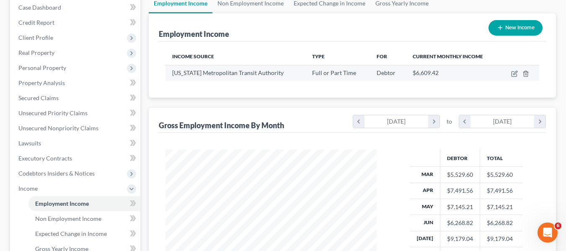
click at [515, 69] on td at bounding box center [519, 73] width 39 height 16
click at [513, 74] on icon "button" at bounding box center [514, 73] width 7 height 7
select select "0"
select select "8"
select select "3"
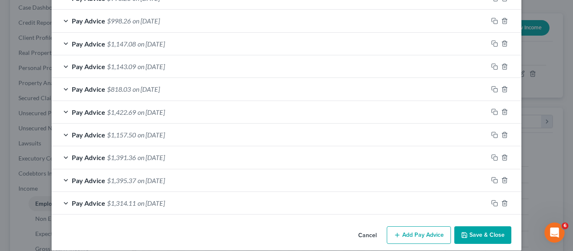
scroll to position [648, 0]
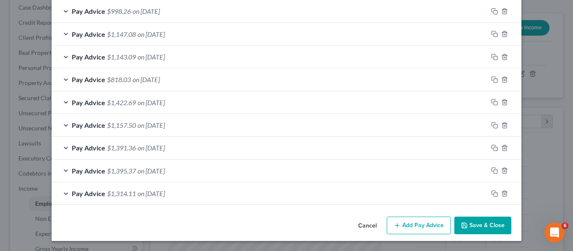
click at [143, 101] on span "on 04/09/2025" at bounding box center [150, 102] width 27 height 8
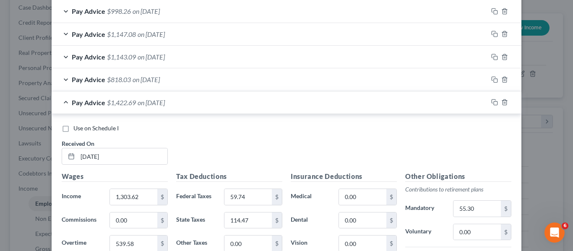
drag, startPoint x: 88, startPoint y: 128, endPoint x: 239, endPoint y: 140, distance: 151.4
click at [88, 128] on span "Use on Schedule I" at bounding box center [95, 127] width 45 height 7
click at [82, 128] on input "Use on Schedule I" at bounding box center [79, 126] width 5 height 5
checkbox input "true"
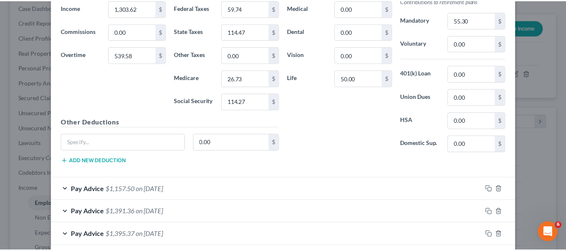
scroll to position [900, 0]
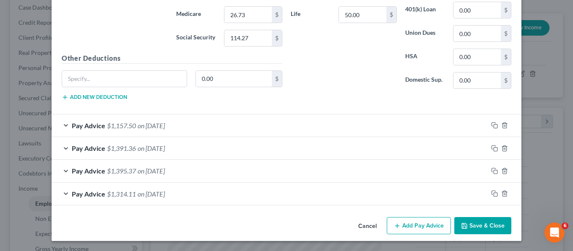
click at [492, 224] on button "Save & Close" at bounding box center [482, 226] width 57 height 18
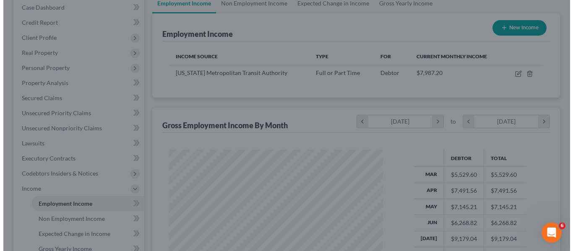
scroll to position [418998, 418920]
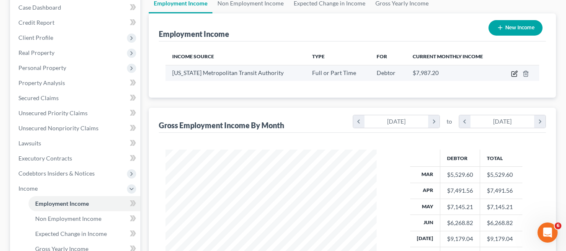
click at [516, 73] on icon "button" at bounding box center [515, 73] width 4 height 4
select select "0"
select select "8"
select select "3"
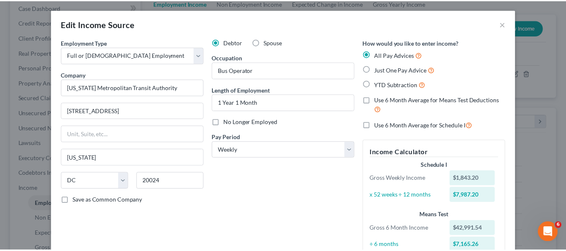
scroll to position [0, 0]
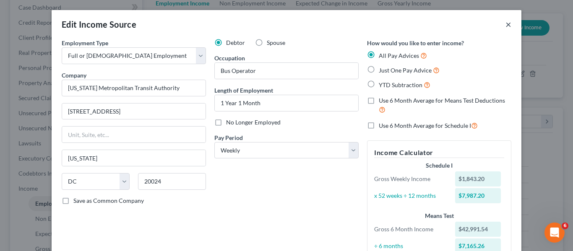
click at [505, 24] on button "×" at bounding box center [508, 24] width 6 height 10
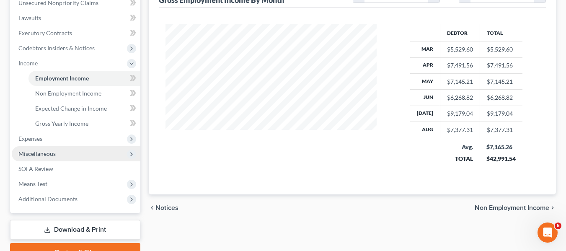
scroll to position [213, 0]
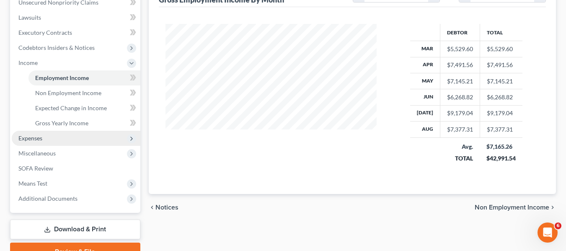
click at [73, 138] on span "Expenses" at bounding box center [76, 138] width 129 height 15
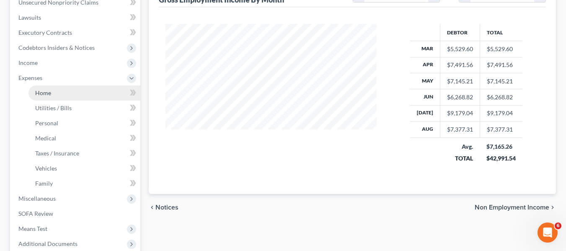
click at [72, 99] on link "Home" at bounding box center [85, 93] width 112 height 15
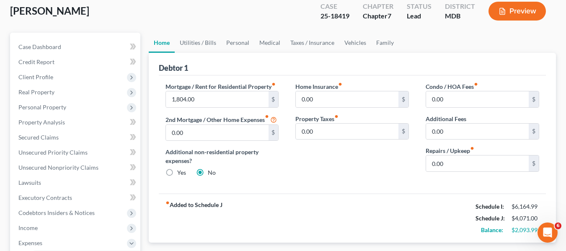
scroll to position [44, 0]
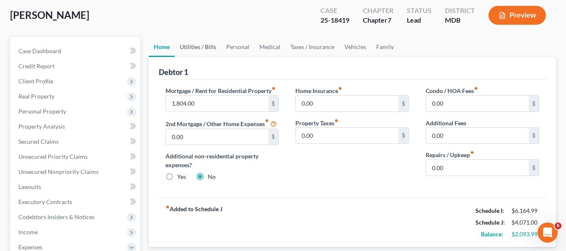
click at [197, 46] on link "Utilities / Bills" at bounding box center [198, 47] width 47 height 20
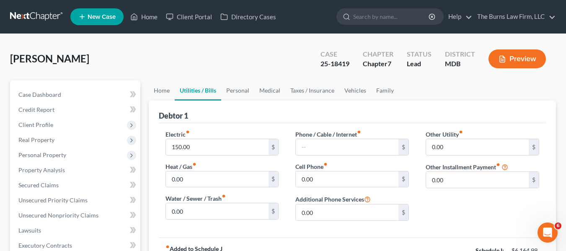
click at [167, 110] on div "Debtor 1" at bounding box center [352, 112] width 387 height 23
click at [167, 101] on div "Debtor 1" at bounding box center [352, 112] width 387 height 23
click at [166, 96] on link "Home" at bounding box center [162, 90] width 26 height 20
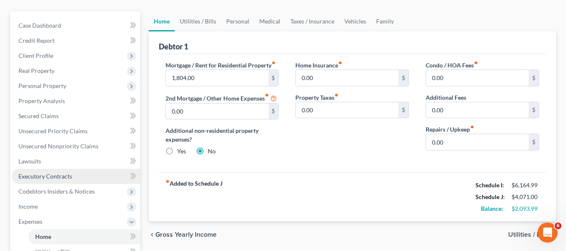
scroll to position [84, 0]
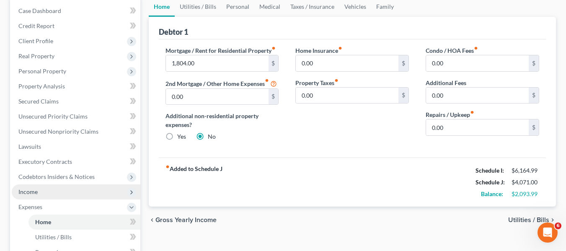
click at [64, 194] on span "Income" at bounding box center [76, 191] width 129 height 15
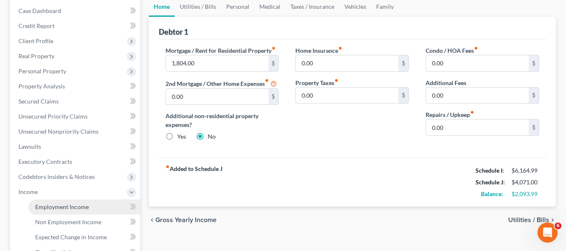
click at [72, 206] on span "Employment Income" at bounding box center [62, 206] width 54 height 7
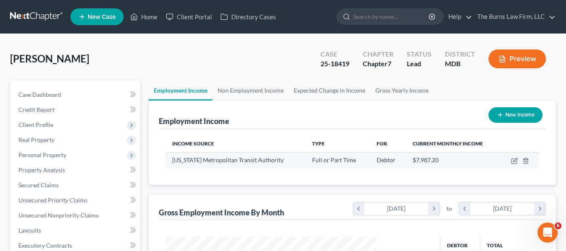
click at [511, 157] on td at bounding box center [519, 160] width 39 height 16
click at [513, 163] on icon "button" at bounding box center [514, 161] width 7 height 7
select select "0"
select select "8"
select select "3"
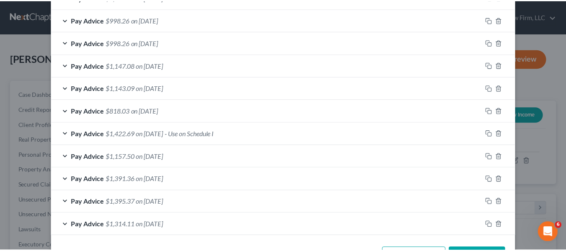
scroll to position [648, 0]
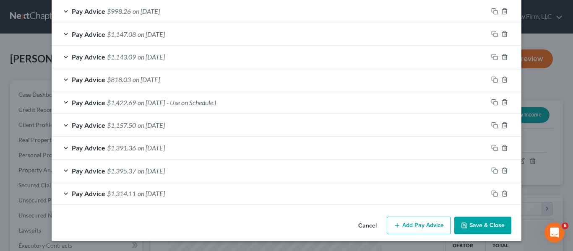
click at [493, 221] on button "Save & Close" at bounding box center [482, 226] width 57 height 18
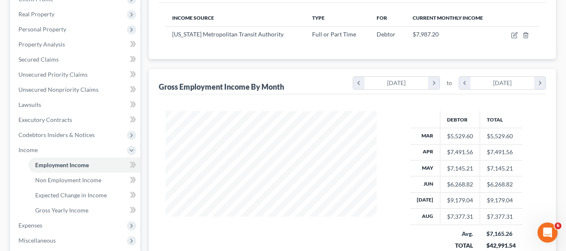
scroll to position [210, 0]
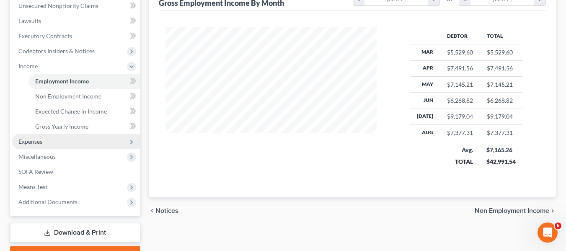
click at [90, 139] on span "Expenses" at bounding box center [76, 141] width 129 height 15
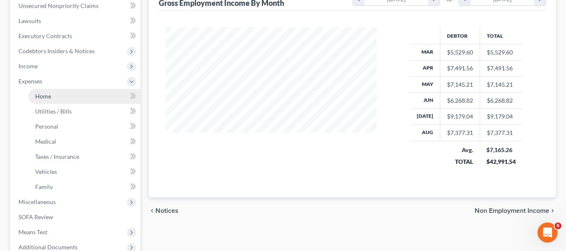
click at [82, 98] on link "Home" at bounding box center [85, 96] width 112 height 15
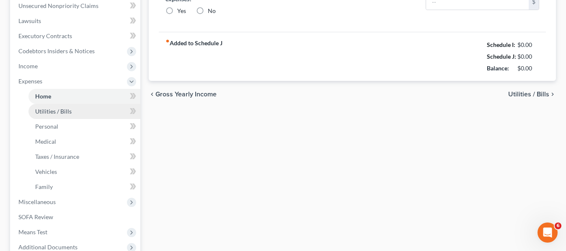
type input "1,804.00"
type input "0.00"
radio input "true"
type input "0.00"
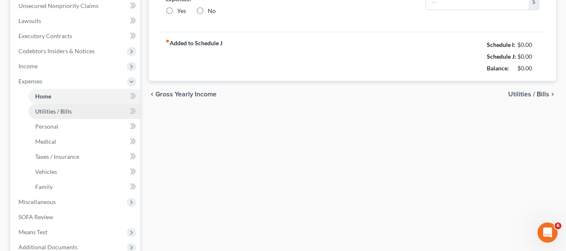
type input "0.00"
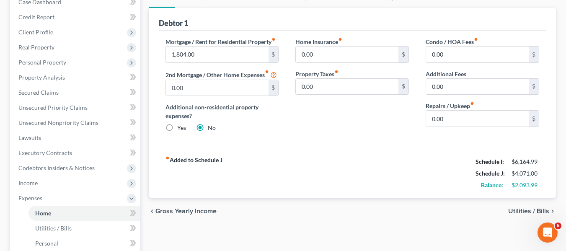
scroll to position [84, 0]
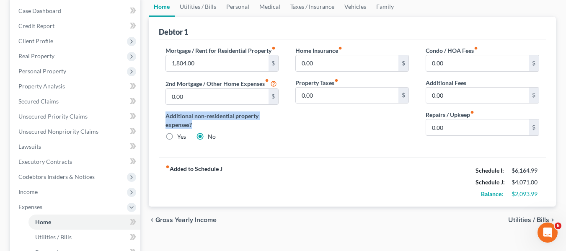
drag, startPoint x: 194, startPoint y: 124, endPoint x: 165, endPoint y: 115, distance: 29.7
click at [166, 115] on label "Additional non-residential property expenses?" at bounding box center [223, 120] width 114 height 18
drag, startPoint x: 165, startPoint y: 115, endPoint x: 202, endPoint y: 123, distance: 37.2
click at [202, 123] on label "Additional non-residential property expenses?" at bounding box center [223, 120] width 114 height 18
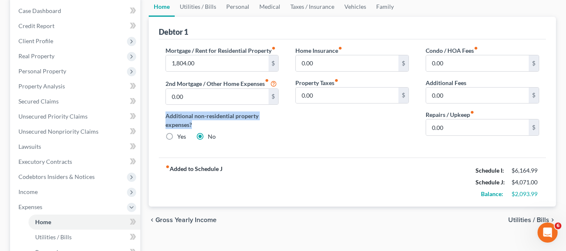
click at [202, 126] on label "Additional non-residential property expenses?" at bounding box center [223, 120] width 114 height 18
drag, startPoint x: 199, startPoint y: 124, endPoint x: 162, endPoint y: 115, distance: 38.4
click at [162, 115] on div "Mortgage / Rent for Residential Property fiber_manual_record 1,804.00 $ 2nd Mor…" at bounding box center [222, 97] width 130 height 102
click at [165, 117] on div "Mortgage / Rent for Residential Property fiber_manual_record 1,804.00 $ 2nd Mor…" at bounding box center [222, 97] width 130 height 102
drag, startPoint x: 165, startPoint y: 117, endPoint x: 203, endPoint y: 126, distance: 39.7
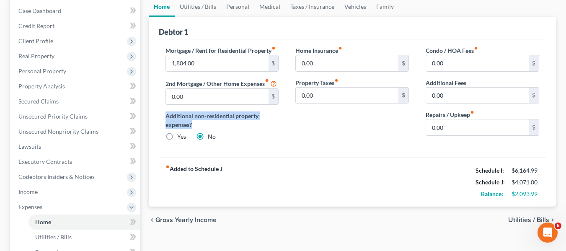
click at [203, 126] on div "Mortgage / Rent for Residential Property fiber_manual_record 1,804.00 $ 2nd Mor…" at bounding box center [222, 97] width 130 height 102
click at [211, 119] on label "Additional non-residential property expenses?" at bounding box center [223, 120] width 114 height 18
drag, startPoint x: 197, startPoint y: 127, endPoint x: 159, endPoint y: 113, distance: 39.8
click at [160, 113] on div "Mortgage / Rent for Residential Property fiber_manual_record 1,804.00 $ 2nd Mor…" at bounding box center [222, 97] width 130 height 102
click at [199, 127] on label "Additional non-residential property expenses?" at bounding box center [223, 120] width 114 height 18
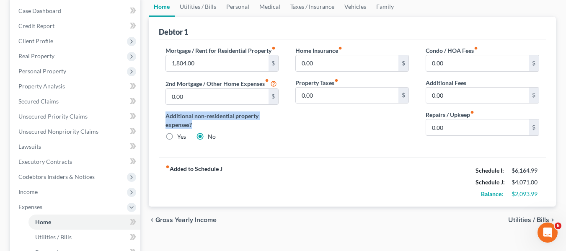
drag, startPoint x: 195, startPoint y: 125, endPoint x: 165, endPoint y: 116, distance: 31.2
click at [166, 116] on label "Additional non-residential property expenses?" at bounding box center [223, 120] width 114 height 18
click at [171, 118] on label "Additional non-residential property expenses?" at bounding box center [223, 120] width 114 height 18
drag, startPoint x: 166, startPoint y: 115, endPoint x: 202, endPoint y: 128, distance: 38.3
click at [202, 128] on label "Additional non-residential property expenses?" at bounding box center [223, 120] width 114 height 18
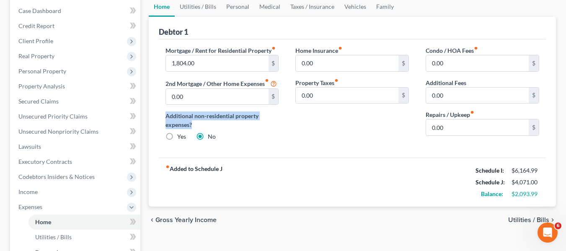
click at [194, 125] on label "Additional non-residential property expenses?" at bounding box center [223, 120] width 114 height 18
drag, startPoint x: 194, startPoint y: 125, endPoint x: 157, endPoint y: 114, distance: 39.0
click at [157, 114] on div "Mortgage / Rent for Residential Property fiber_manual_record 1,804.00 $ 2nd Mor…" at bounding box center [222, 97] width 130 height 102
click at [161, 115] on div "Mortgage / Rent for Residential Property fiber_manual_record 1,804.00 $ 2nd Mor…" at bounding box center [222, 97] width 130 height 102
drag, startPoint x: 162, startPoint y: 115, endPoint x: 198, endPoint y: 124, distance: 37.1
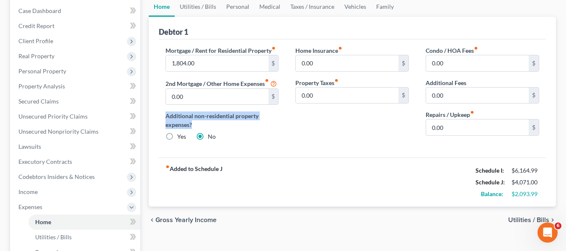
click at [198, 124] on div "Mortgage / Rent for Residential Property fiber_manual_record 1,804.00 $ 2nd Mor…" at bounding box center [222, 97] width 130 height 102
click at [198, 124] on label "Additional non-residential property expenses?" at bounding box center [223, 120] width 114 height 18
drag, startPoint x: 195, startPoint y: 125, endPoint x: 153, endPoint y: 110, distance: 45.2
click at [148, 107] on div "Home Utilities / Bills Personal Medical Taxes / Insurance Vehicles Family Debto…" at bounding box center [353, 216] width 416 height 439
click at [192, 119] on label "Additional non-residential property expenses?" at bounding box center [223, 120] width 114 height 18
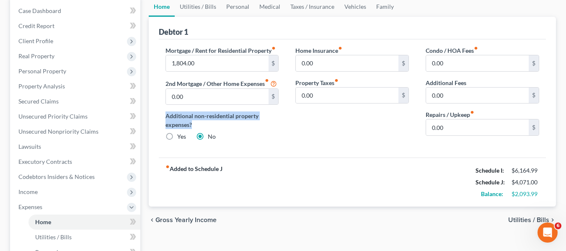
drag, startPoint x: 189, startPoint y: 122, endPoint x: 161, endPoint y: 111, distance: 30.7
click at [156, 107] on div "Debtor 1 Mortgage / Rent for Residential Property fiber_manual_record 1,804.00 …" at bounding box center [352, 112] width 407 height 190
click at [197, 129] on label "Additional non-residential property expenses?" at bounding box center [223, 120] width 114 height 18
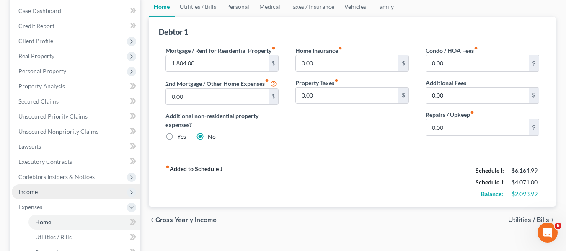
click at [78, 196] on span "Income" at bounding box center [76, 191] width 129 height 15
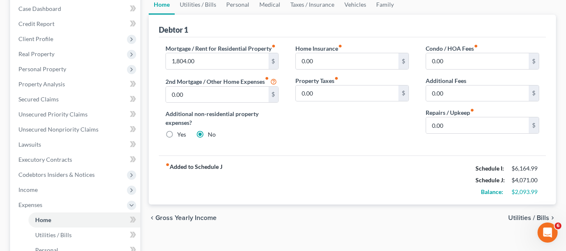
scroll to position [84, 0]
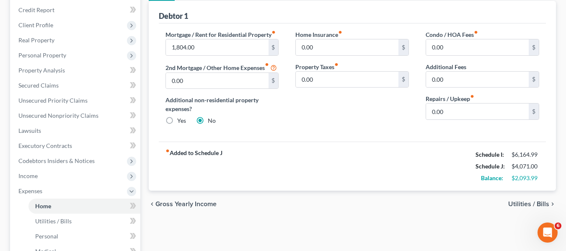
scroll to position [84, 0]
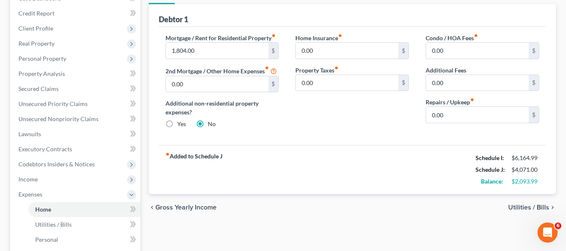
scroll to position [84, 0]
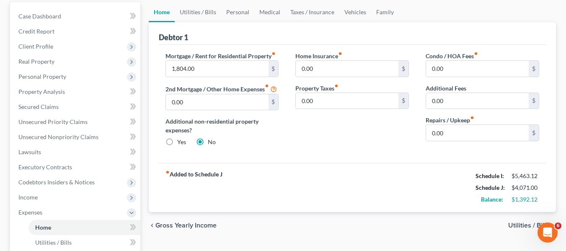
scroll to position [84, 0]
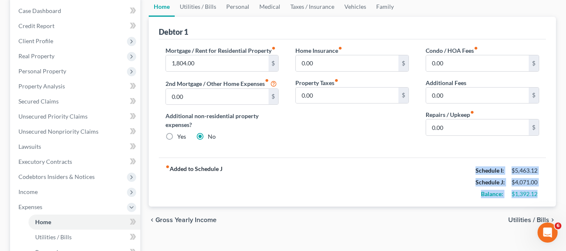
drag, startPoint x: 540, startPoint y: 194, endPoint x: 466, endPoint y: 168, distance: 78.2
click at [466, 168] on div "fiber_manual_record Added to Schedule J Schedule I: $5,463.12 Schedule J: $4,07…" at bounding box center [352, 182] width 387 height 49
drag, startPoint x: 467, startPoint y: 168, endPoint x: 541, endPoint y: 194, distance: 79.0
click at [541, 194] on div "fiber_manual_record Added to Schedule J Schedule I: $5,463.12 Schedule J: $4,07…" at bounding box center [352, 182] width 387 height 49
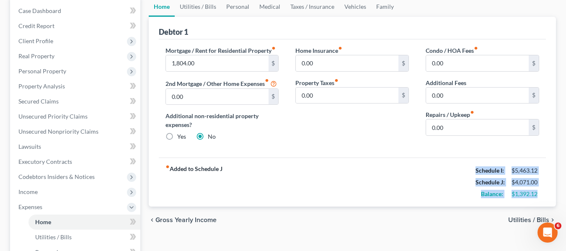
click at [541, 194] on div "$1,392.12" at bounding box center [526, 194] width 36 height 8
drag, startPoint x: 541, startPoint y: 194, endPoint x: 471, endPoint y: 168, distance: 74.9
click at [470, 168] on div "fiber_manual_record Added to Schedule J Schedule I: $5,463.12 Schedule J: $4,07…" at bounding box center [352, 182] width 387 height 49
click at [471, 168] on div "fiber_manual_record Added to Schedule J Schedule I: $5,463.12 Schedule J: $4,07…" at bounding box center [352, 182] width 387 height 49
drag, startPoint x: 471, startPoint y: 168, endPoint x: 537, endPoint y: 195, distance: 71.1
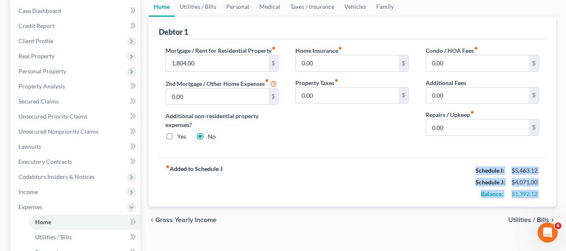
click at [537, 195] on div "fiber_manual_record Added to Schedule J Schedule I: $5,463.12 Schedule J: $4,07…" at bounding box center [352, 182] width 387 height 49
click at [539, 195] on div "$1,392.12" at bounding box center [526, 194] width 28 height 8
drag, startPoint x: 539, startPoint y: 195, endPoint x: 460, endPoint y: 169, distance: 83.4
click at [460, 169] on div "fiber_manual_record Added to Schedule J Schedule I: $5,463.12 Schedule J: $4,07…" at bounding box center [352, 182] width 387 height 49
click at [461, 169] on div "fiber_manual_record Added to Schedule J Schedule I: $5,463.12 Schedule J: $4,07…" at bounding box center [352, 182] width 387 height 49
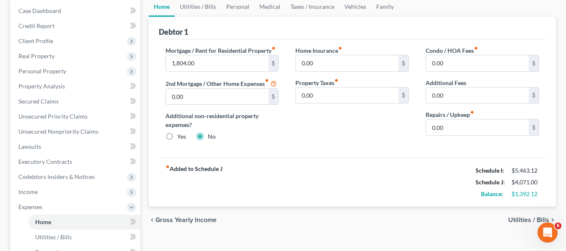
click at [316, 179] on div "fiber_manual_record Added to Schedule J Schedule I: $5,463.12 Schedule J: $4,07…" at bounding box center [352, 182] width 387 height 49
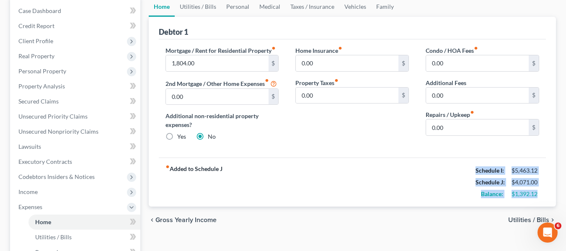
drag, startPoint x: 477, startPoint y: 173, endPoint x: 542, endPoint y: 195, distance: 68.3
click at [542, 195] on div "fiber_manual_record Added to Schedule J Schedule I: $5,463.12 Schedule J: $4,07…" at bounding box center [352, 182] width 387 height 49
click at [542, 195] on div "$1,392.12" at bounding box center [526, 194] width 36 height 8
drag, startPoint x: 542, startPoint y: 195, endPoint x: 477, endPoint y: 174, distance: 67.6
click at [477, 174] on div "Schedule I: $5,463.12 Schedule J: $4,071.00 Balance: $1,392.12" at bounding box center [508, 182] width 64 height 35
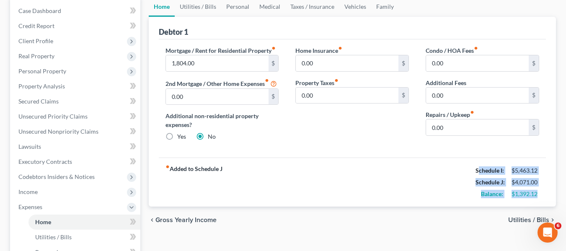
click at [477, 174] on strong "Schedule I:" at bounding box center [490, 170] width 29 height 7
drag, startPoint x: 477, startPoint y: 173, endPoint x: 546, endPoint y: 196, distance: 73.3
click at [546, 196] on div "Debtor 1 Mortgage / Rent for Residential Property fiber_manual_record 1,804.00 …" at bounding box center [352, 112] width 407 height 190
drag, startPoint x: 545, startPoint y: 195, endPoint x: 470, endPoint y: 166, distance: 80.0
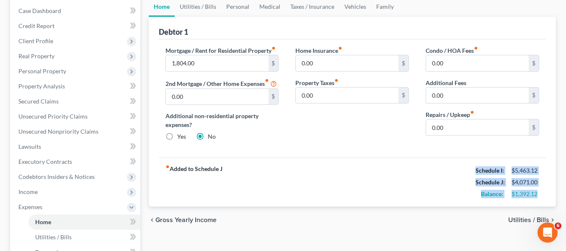
click at [470, 166] on div "fiber_manual_record Added to Schedule J Schedule I: $5,463.12 Schedule J: $4,07…" at bounding box center [352, 182] width 387 height 49
click at [469, 167] on div "fiber_manual_record Added to Schedule J Schedule I: $5,463.12 Schedule J: $4,07…" at bounding box center [352, 182] width 387 height 49
drag, startPoint x: 471, startPoint y: 168, endPoint x: 556, endPoint y: 196, distance: 89.9
click at [556, 196] on div "Home Utilities / Bills Personal Medical Taxes / Insurance Vehicles Family Debto…" at bounding box center [353, 216] width 416 height 439
click at [543, 195] on div "$1,392.12" at bounding box center [526, 194] width 36 height 8
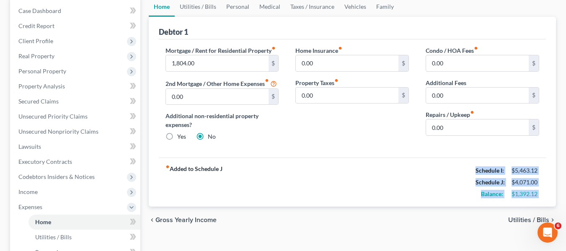
drag, startPoint x: 543, startPoint y: 195, endPoint x: 470, endPoint y: 170, distance: 77.7
click at [470, 170] on div "fiber_manual_record Added to Schedule J Schedule I: $5,463.12 Schedule J: $4,07…" at bounding box center [352, 182] width 387 height 49
click at [471, 170] on div "fiber_manual_record Added to Schedule J Schedule I: $5,463.12 Schedule J: $4,07…" at bounding box center [352, 182] width 387 height 49
drag, startPoint x: 472, startPoint y: 170, endPoint x: 544, endPoint y: 195, distance: 75.7
click at [544, 195] on div "fiber_manual_record Added to Schedule J Schedule I: $5,463.12 Schedule J: $4,07…" at bounding box center [352, 182] width 387 height 49
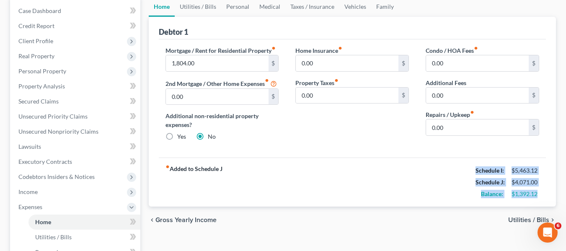
click at [513, 182] on div "$4,071.00" at bounding box center [526, 182] width 28 height 8
drag, startPoint x: 469, startPoint y: 171, endPoint x: 551, endPoint y: 199, distance: 86.8
click at [552, 199] on div "Debtor 1 Mortgage / Rent for Residential Property fiber_manual_record 1,804.00 …" at bounding box center [352, 112] width 407 height 190
click at [547, 195] on div "Debtor 1 Mortgage / Rent for Residential Property fiber_manual_record 1,804.00 …" at bounding box center [352, 112] width 407 height 190
drag, startPoint x: 547, startPoint y: 195, endPoint x: 476, endPoint y: 175, distance: 74.2
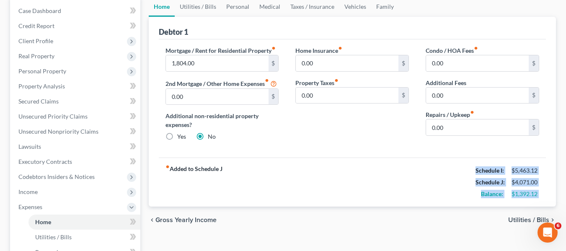
click at [476, 175] on div "Debtor 1 Mortgage / Rent for Residential Property fiber_manual_record 1,804.00 …" at bounding box center [352, 112] width 407 height 190
click at [476, 173] on strong "Schedule I:" at bounding box center [490, 170] width 29 height 7
drag, startPoint x: 476, startPoint y: 171, endPoint x: 549, endPoint y: 196, distance: 77.7
click at [555, 198] on div "Debtor 1 Mortgage / Rent for Residential Property fiber_manual_record 1,804.00 …" at bounding box center [352, 112] width 407 height 190
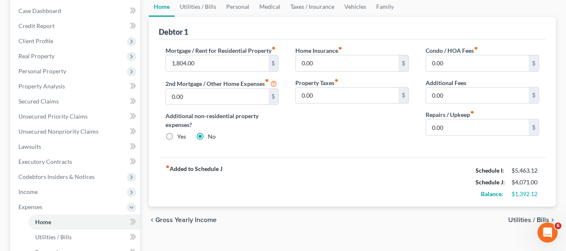
click at [399, 131] on div "Home Insurance fiber_manual_record 0.00 $ Property Taxes fiber_manual_record 0.…" at bounding box center [352, 97] width 130 height 102
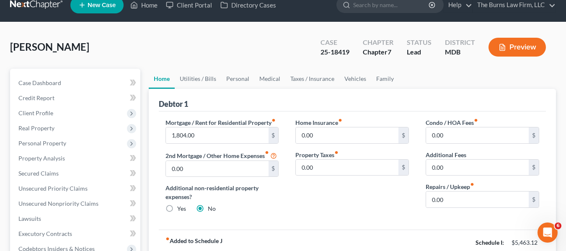
scroll to position [0, 0]
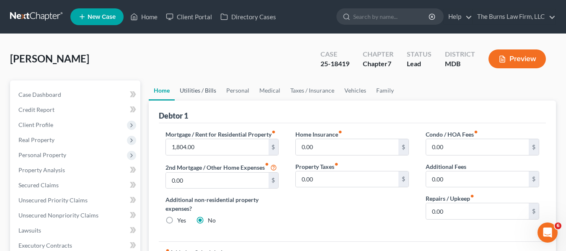
click at [206, 91] on link "Utilities / Bills" at bounding box center [198, 90] width 47 height 20
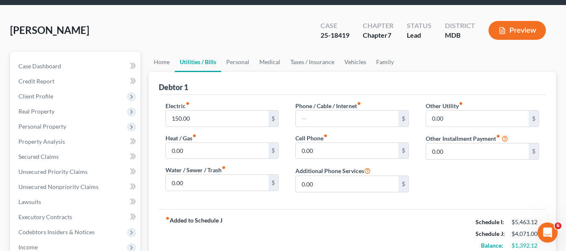
scroll to position [42, 0]
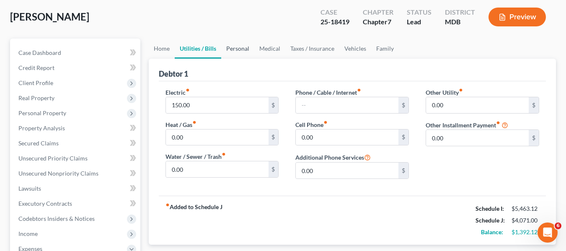
click at [233, 55] on link "Personal" at bounding box center [237, 49] width 33 height 20
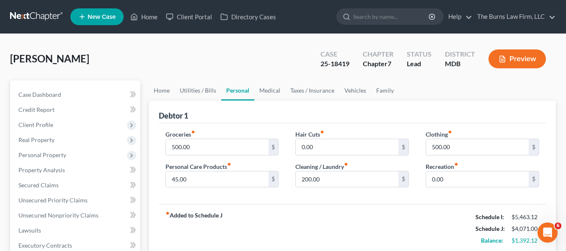
scroll to position [42, 0]
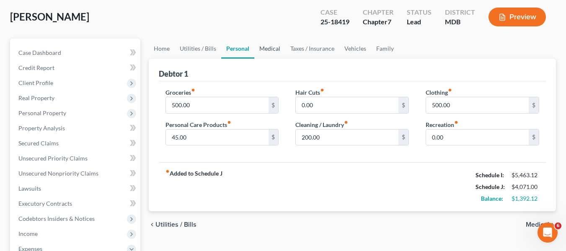
click at [267, 44] on link "Medical" at bounding box center [269, 49] width 31 height 20
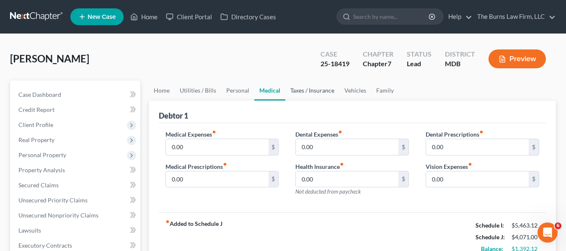
click at [297, 93] on link "Taxes / Insurance" at bounding box center [312, 90] width 54 height 20
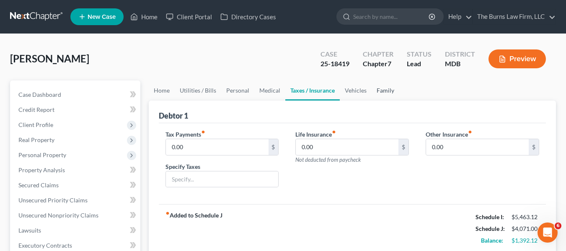
click at [372, 91] on link "Family" at bounding box center [386, 90] width 28 height 20
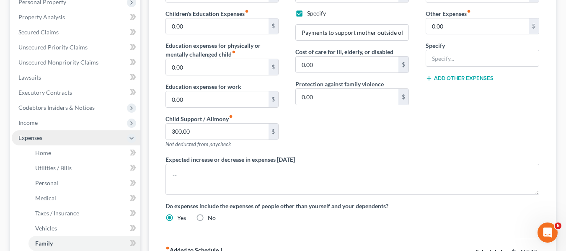
scroll to position [168, 0]
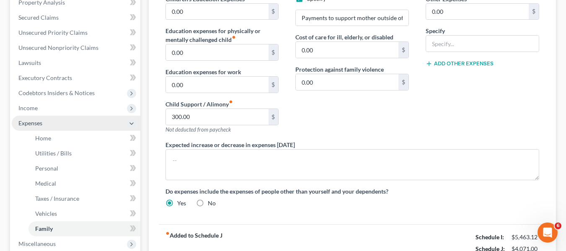
click at [55, 122] on span "Expenses" at bounding box center [76, 123] width 129 height 15
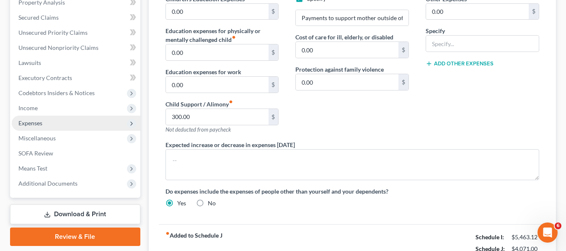
click at [65, 124] on span "Expenses" at bounding box center [76, 123] width 129 height 15
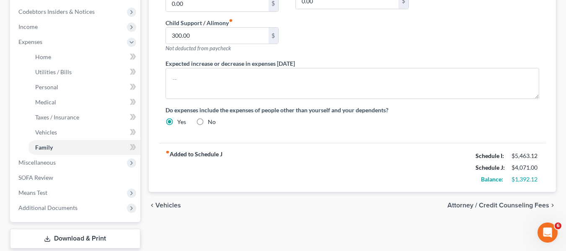
scroll to position [251, 0]
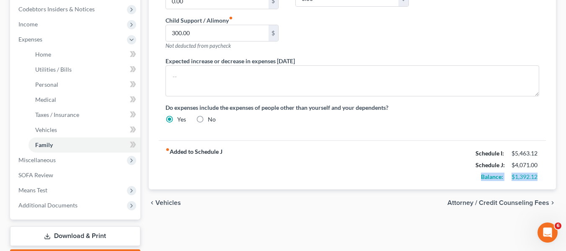
drag, startPoint x: 479, startPoint y: 174, endPoint x: 561, endPoint y: 178, distance: 81.8
click at [561, 178] on div "Bekele, Theodros Upgraded Case 25-18419 Chapter Chapter 7 Status Lead District …" at bounding box center [283, 33] width 566 height 502
click at [541, 176] on div "$1,392.12" at bounding box center [526, 177] width 36 height 8
drag, startPoint x: 541, startPoint y: 176, endPoint x: 458, endPoint y: 181, distance: 83.2
click at [458, 181] on div "fiber_manual_record Added to Schedule J Schedule I: $5,463.12 Schedule J: $4,07…" at bounding box center [352, 164] width 387 height 49
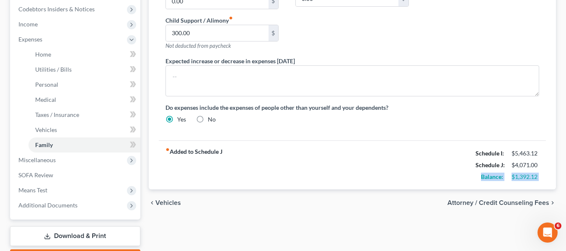
click at [407, 175] on div "fiber_manual_record Added to Schedule J Schedule I: $5,463.12 Schedule J: $4,07…" at bounding box center [352, 164] width 387 height 49
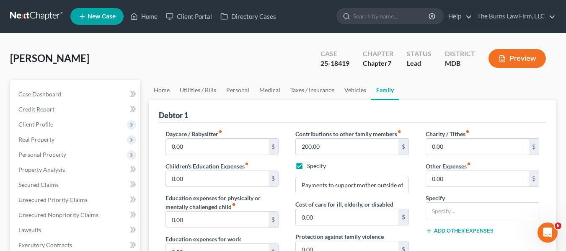
scroll to position [0, 0]
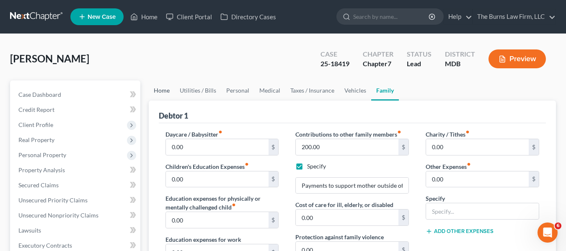
click at [160, 92] on link "Home" at bounding box center [162, 90] width 26 height 20
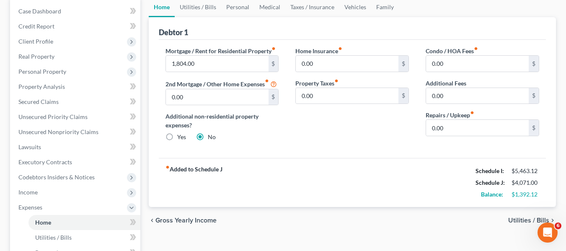
scroll to position [84, 0]
drag, startPoint x: 496, startPoint y: 195, endPoint x: 546, endPoint y: 192, distance: 49.6
click at [546, 192] on div "fiber_manual_record Added to Schedule J Schedule I: $5,463.12 Schedule J: $4,07…" at bounding box center [352, 182] width 387 height 49
click at [539, 184] on div "$4,071.00" at bounding box center [526, 182] width 28 height 8
drag, startPoint x: 539, startPoint y: 184, endPoint x: 467, endPoint y: 172, distance: 72.6
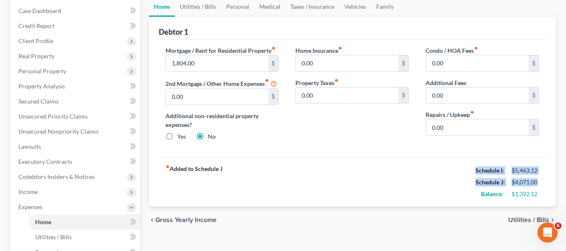
click at [467, 172] on div "fiber_manual_record Added to Schedule J Schedule I: $5,463.12 Schedule J: $4,07…" at bounding box center [352, 182] width 387 height 49
click at [468, 171] on div "fiber_manual_record Added to Schedule J Schedule I: $5,463.12 Schedule J: $4,07…" at bounding box center [352, 182] width 387 height 49
drag, startPoint x: 476, startPoint y: 171, endPoint x: 542, endPoint y: 185, distance: 67.7
click at [539, 185] on div "Schedule I: $5,463.12 Schedule J: $4,071.00 Balance: $1,392.12" at bounding box center [508, 182] width 64 height 35
click at [542, 185] on div "$4,071.00" at bounding box center [526, 182] width 36 height 8
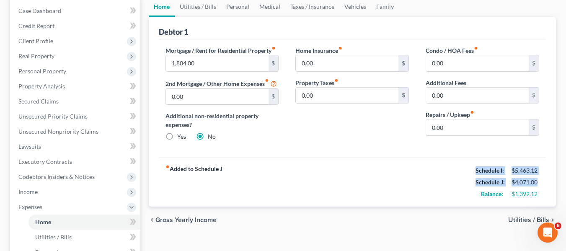
drag, startPoint x: 541, startPoint y: 184, endPoint x: 468, endPoint y: 175, distance: 73.9
click at [468, 175] on div "fiber_manual_record Added to Schedule J Schedule I: $5,463.12 Schedule J: $4,07…" at bounding box center [352, 182] width 387 height 49
click at [482, 176] on div "Schedule J: $4,071.00" at bounding box center [508, 182] width 72 height 12
drag, startPoint x: 476, startPoint y: 171, endPoint x: 542, endPoint y: 186, distance: 67.5
click at [539, 186] on div "Schedule I: $5,463.12 Schedule J: $4,071.00 Balance: $1,392.12" at bounding box center [508, 182] width 64 height 35
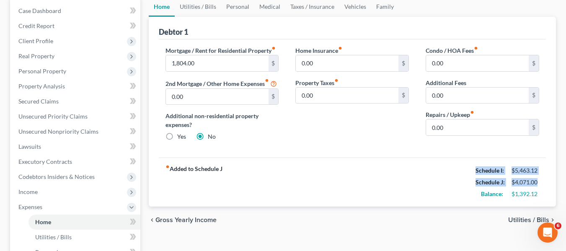
click at [542, 186] on div "$4,071.00" at bounding box center [526, 182] width 36 height 8
drag, startPoint x: 542, startPoint y: 181, endPoint x: 476, endPoint y: 159, distance: 68.9
click at [476, 159] on div "fiber_manual_record Added to Schedule J Schedule I: $5,463.12 Schedule J: $4,07…" at bounding box center [352, 182] width 387 height 49
click at [476, 160] on div "fiber_manual_record Added to Schedule J Schedule I: $5,463.12 Schedule J: $4,07…" at bounding box center [352, 182] width 387 height 49
drag, startPoint x: 470, startPoint y: 171, endPoint x: 541, endPoint y: 184, distance: 71.9
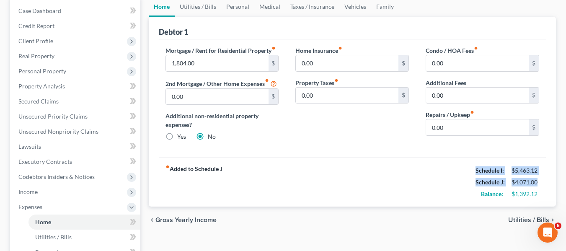
click at [541, 184] on div "fiber_manual_record Added to Schedule J Schedule I: $5,463.12 Schedule J: $4,07…" at bounding box center [352, 182] width 387 height 49
click at [541, 184] on div "$4,071.00" at bounding box center [526, 182] width 36 height 8
drag, startPoint x: 541, startPoint y: 184, endPoint x: 476, endPoint y: 171, distance: 66.2
click at [476, 171] on div "Schedule I: $5,463.12 Schedule J: $4,071.00 Balance: $1,392.12" at bounding box center [508, 182] width 64 height 35
click at [476, 171] on strong "Schedule I:" at bounding box center [490, 170] width 29 height 7
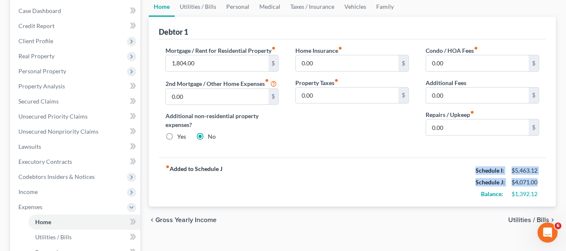
drag, startPoint x: 475, startPoint y: 171, endPoint x: 544, endPoint y: 185, distance: 70.6
click at [544, 185] on div "fiber_manual_record Added to Schedule J Schedule I: $5,463.12 Schedule J: $4,07…" at bounding box center [352, 182] width 387 height 49
drag, startPoint x: 544, startPoint y: 185, endPoint x: 469, endPoint y: 172, distance: 75.7
click at [469, 172] on div "fiber_manual_record Added to Schedule J Schedule I: $5,463.12 Schedule J: $4,07…" at bounding box center [352, 182] width 387 height 49
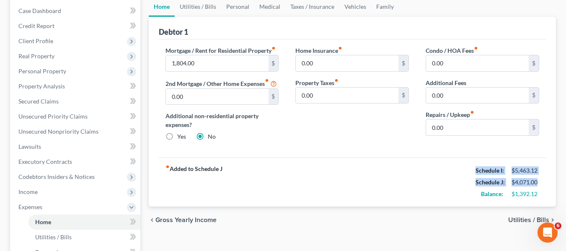
click at [469, 172] on div "fiber_manual_record Added to Schedule J Schedule I: $5,463.12 Schedule J: $4,07…" at bounding box center [352, 182] width 387 height 49
drag, startPoint x: 469, startPoint y: 172, endPoint x: 542, endPoint y: 184, distance: 73.0
click at [542, 184] on div "fiber_manual_record Added to Schedule J Schedule I: $5,463.12 Schedule J: $4,07…" at bounding box center [352, 182] width 387 height 49
click at [542, 184] on div "$4,071.00" at bounding box center [526, 182] width 36 height 8
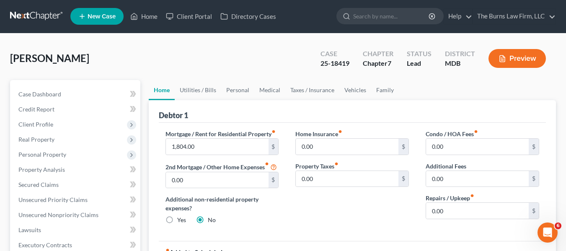
scroll to position [0, 0]
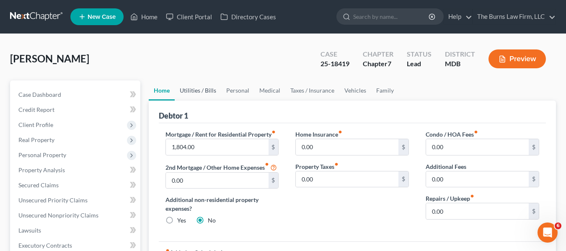
click at [207, 93] on link "Utilities / Bills" at bounding box center [198, 90] width 47 height 20
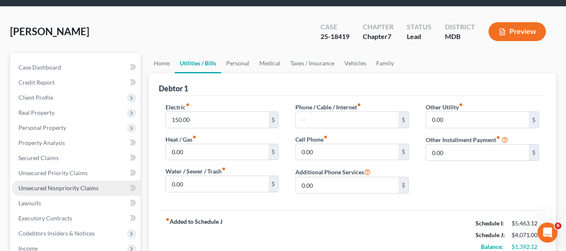
scroll to position [42, 0]
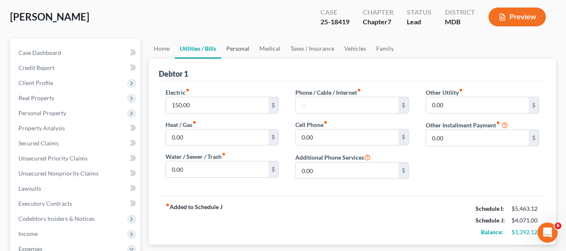
click at [223, 49] on link "Personal" at bounding box center [237, 49] width 33 height 20
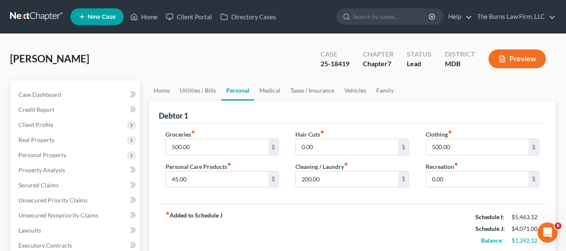
scroll to position [42, 0]
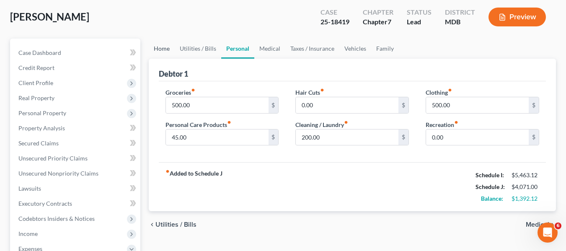
click at [172, 47] on link "Home" at bounding box center [162, 49] width 26 height 20
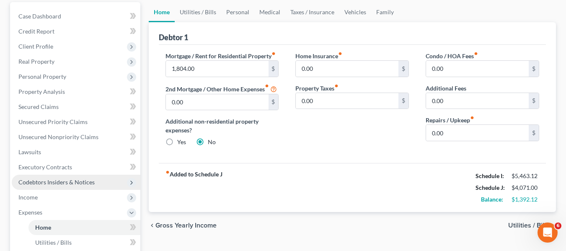
scroll to position [126, 0]
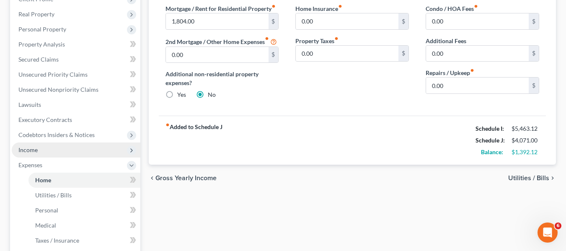
click at [69, 147] on span "Income" at bounding box center [76, 150] width 129 height 15
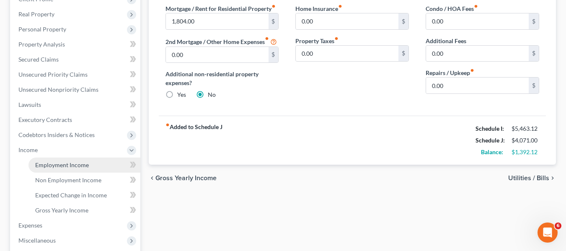
click at [83, 163] on span "Employment Income" at bounding box center [62, 164] width 54 height 7
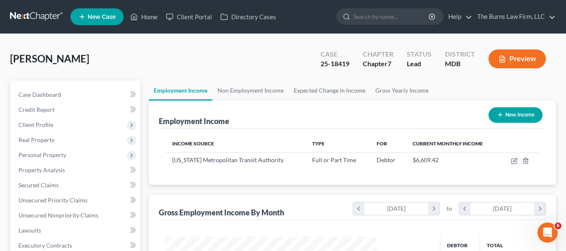
scroll to position [150, 228]
click at [512, 160] on icon "button" at bounding box center [514, 161] width 5 height 5
select select "0"
select select "8"
select select "3"
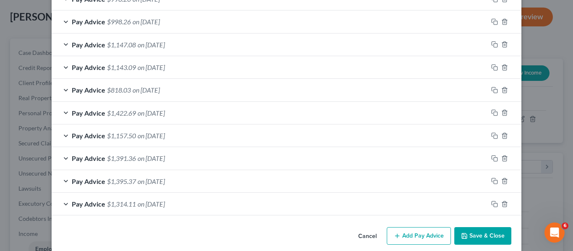
scroll to position [648, 0]
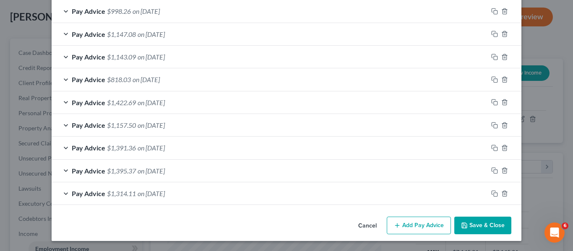
click at [146, 103] on span "on 04/09/2025" at bounding box center [150, 102] width 27 height 8
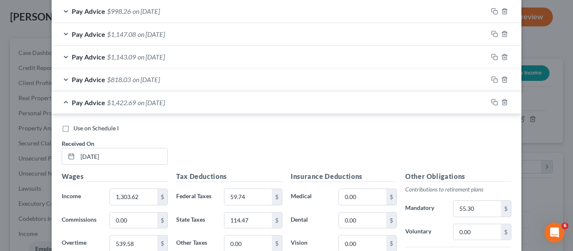
click at [105, 126] on span "Use on Schedule I" at bounding box center [95, 127] width 45 height 7
click at [82, 126] on input "Use on Schedule I" at bounding box center [79, 126] width 5 height 5
checkbox input "true"
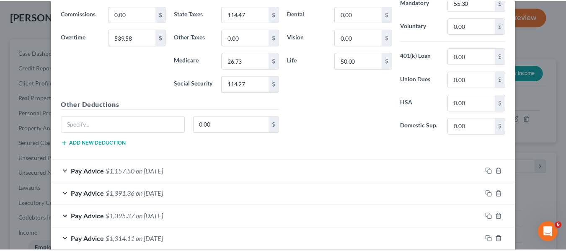
scroll to position [900, 0]
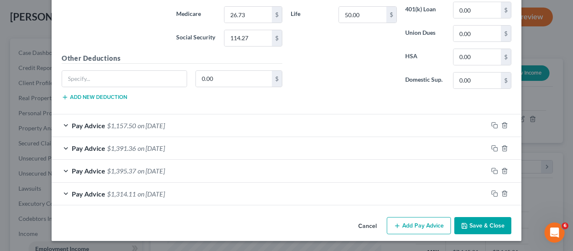
click at [490, 221] on button "Save & Close" at bounding box center [482, 226] width 57 height 18
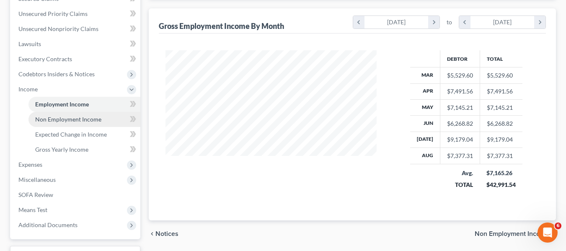
scroll to position [210, 0]
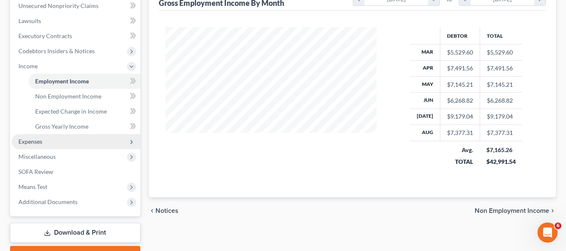
click at [44, 136] on span "Expenses" at bounding box center [76, 141] width 129 height 15
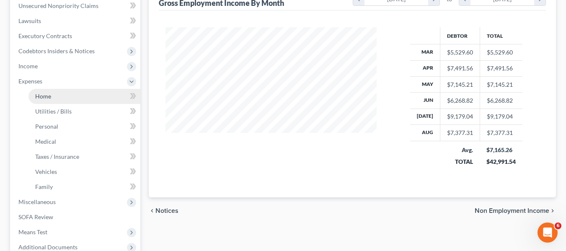
click at [58, 94] on link "Home" at bounding box center [85, 96] width 112 height 15
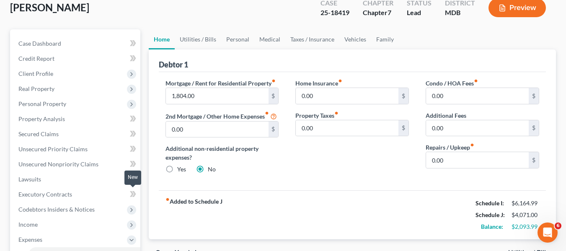
scroll to position [84, 0]
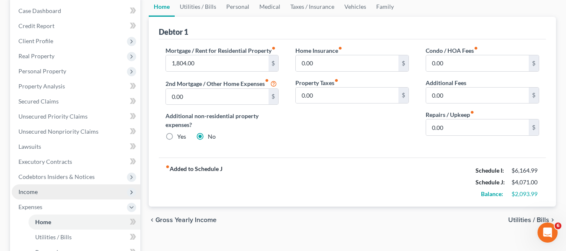
click at [72, 196] on span "Income" at bounding box center [76, 191] width 129 height 15
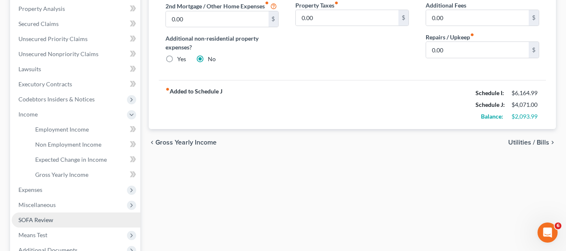
scroll to position [168, 0]
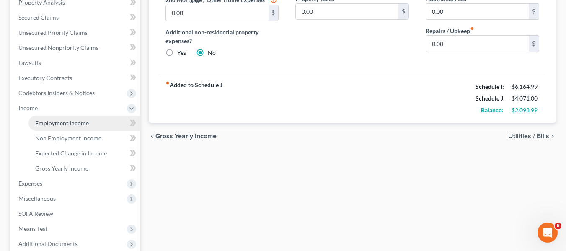
click at [93, 122] on link "Employment Income" at bounding box center [85, 123] width 112 height 15
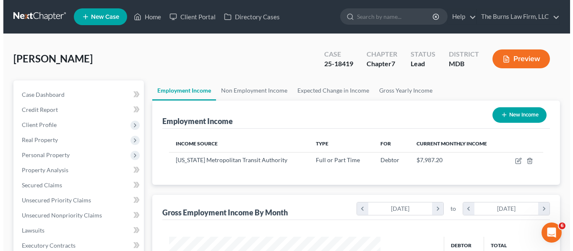
scroll to position [150, 228]
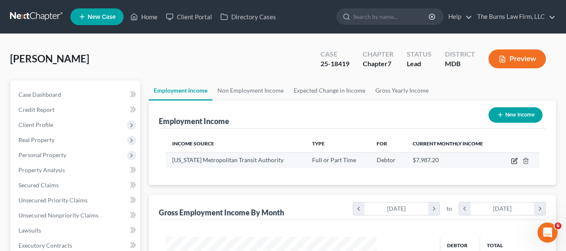
click at [511, 158] on icon "button" at bounding box center [514, 161] width 7 height 7
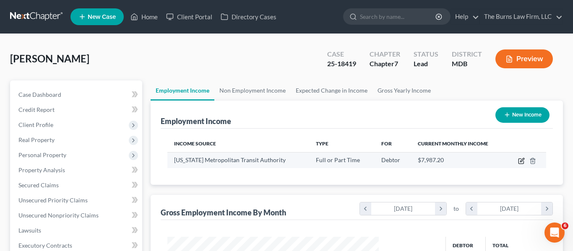
select select "0"
select select "8"
select select "3"
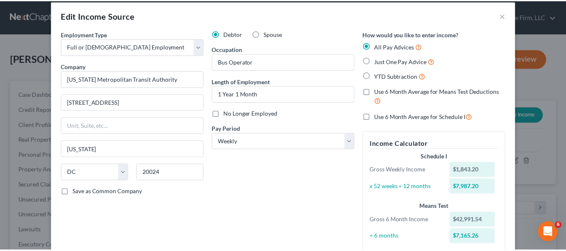
scroll to position [0, 0]
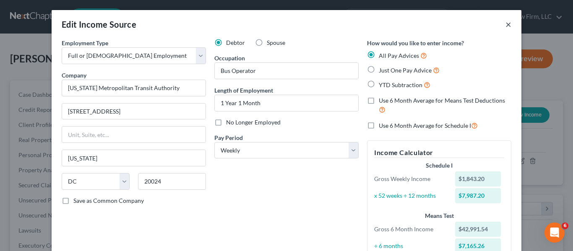
click at [505, 27] on button "×" at bounding box center [508, 24] width 6 height 10
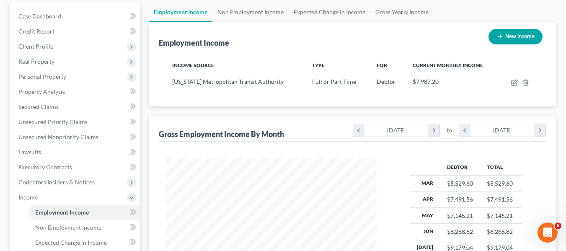
scroll to position [126, 0]
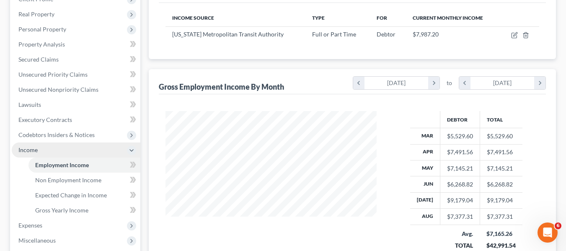
click at [49, 150] on span "Income" at bounding box center [76, 150] width 129 height 15
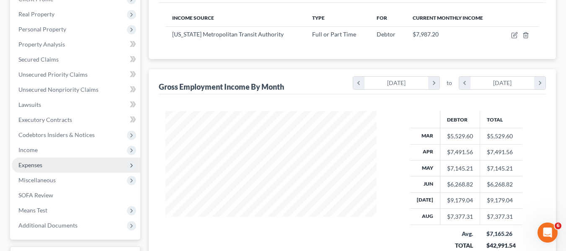
click at [80, 163] on span "Expenses" at bounding box center [76, 165] width 129 height 15
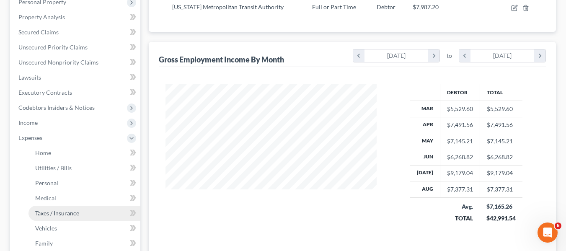
scroll to position [168, 0]
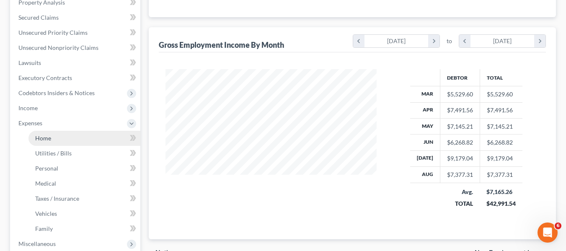
click at [75, 139] on link "Home" at bounding box center [85, 138] width 112 height 15
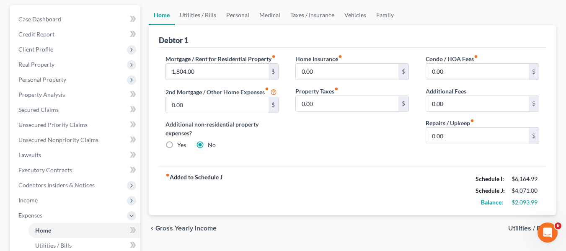
scroll to position [84, 0]
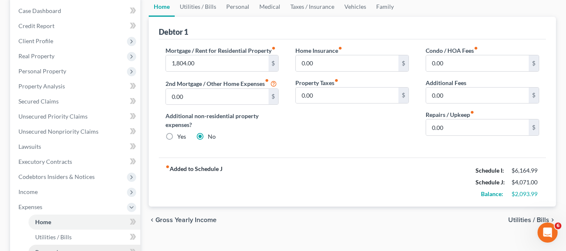
click at [59, 249] on link "Personal" at bounding box center [85, 252] width 112 height 15
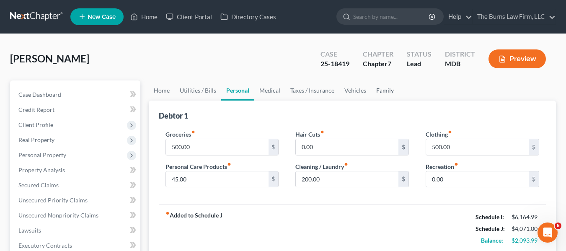
click at [389, 92] on link "Family" at bounding box center [385, 90] width 28 height 20
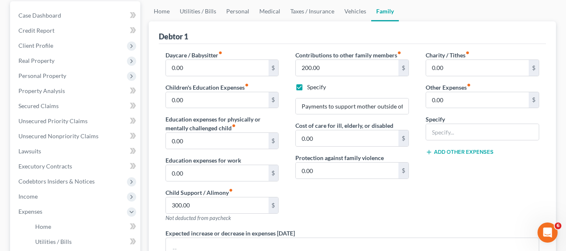
scroll to position [84, 0]
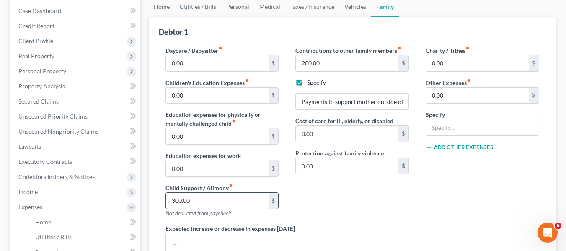
click at [200, 200] on input "300.00" at bounding box center [217, 201] width 103 height 16
drag, startPoint x: 200, startPoint y: 200, endPoint x: 168, endPoint y: 200, distance: 32.3
click at [168, 200] on input "300.00" at bounding box center [217, 201] width 103 height 16
click at [341, 205] on div "Contributions to other family members fiber_manual_record 200.00 $ Specify Paym…" at bounding box center [352, 135] width 130 height 178
